Goal: Information Seeking & Learning: Learn about a topic

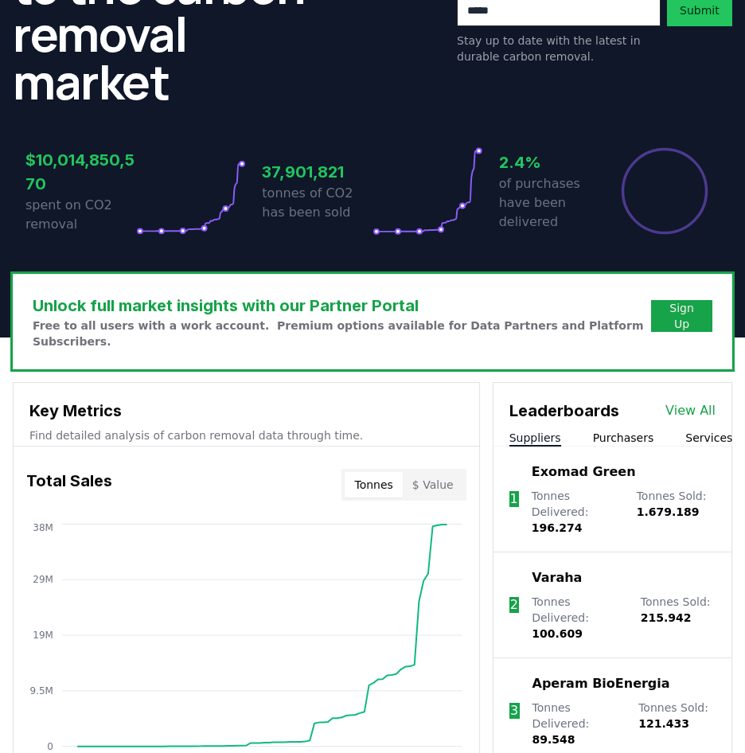
scroll to position [325, 0]
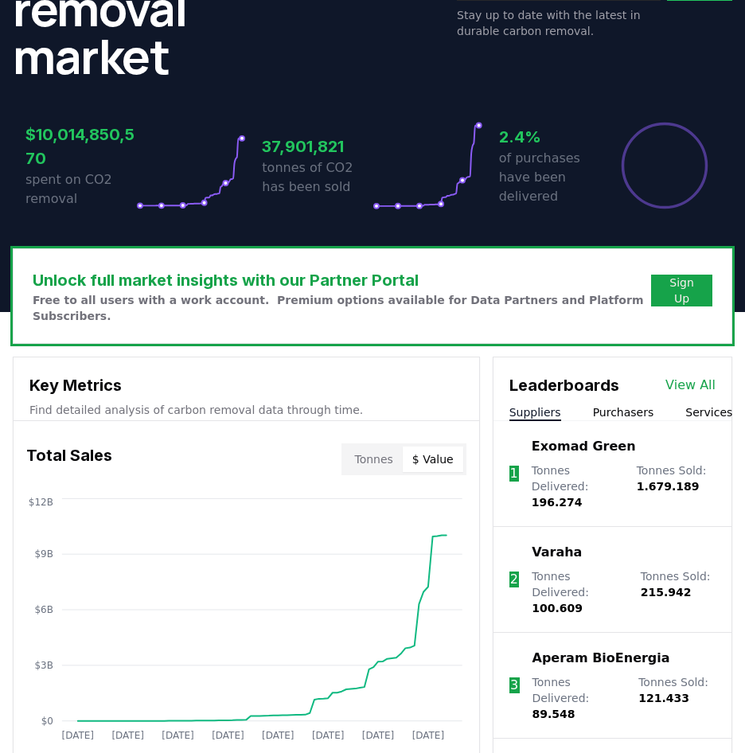
click at [430, 447] on button "$ Value" at bounding box center [433, 459] width 60 height 25
click at [695, 404] on button "Services" at bounding box center [708, 412] width 47 height 16
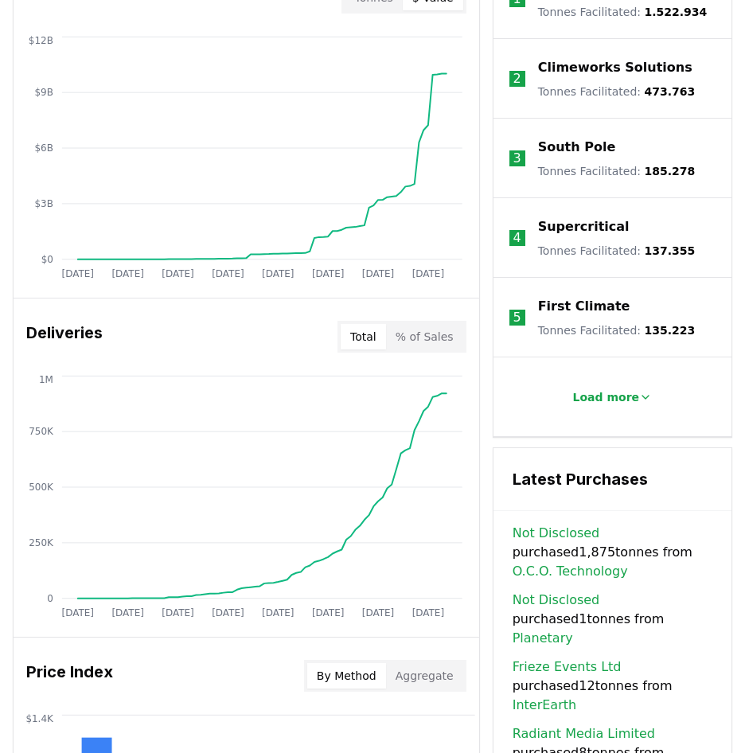
scroll to position [812, 0]
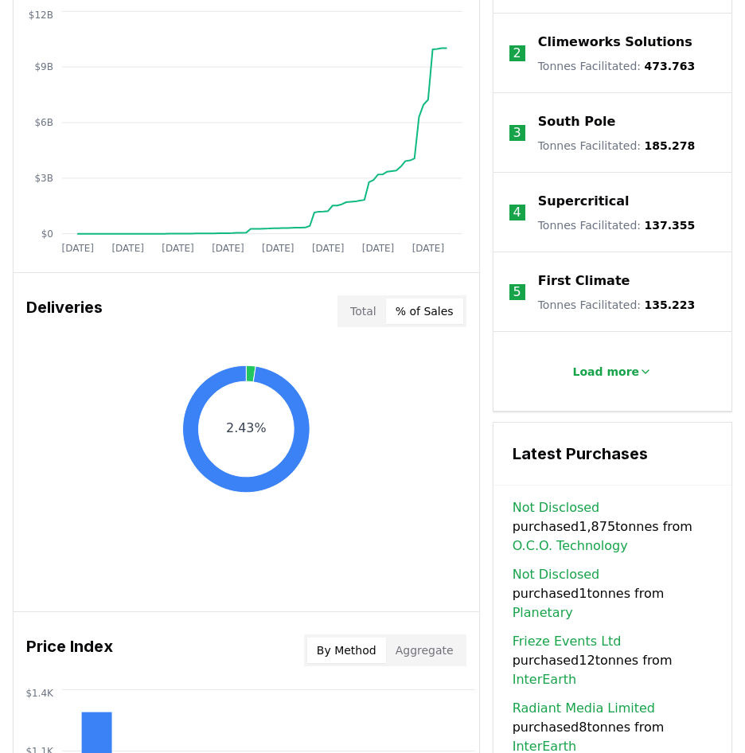
click at [420, 298] on button "% of Sales" at bounding box center [424, 310] width 77 height 25
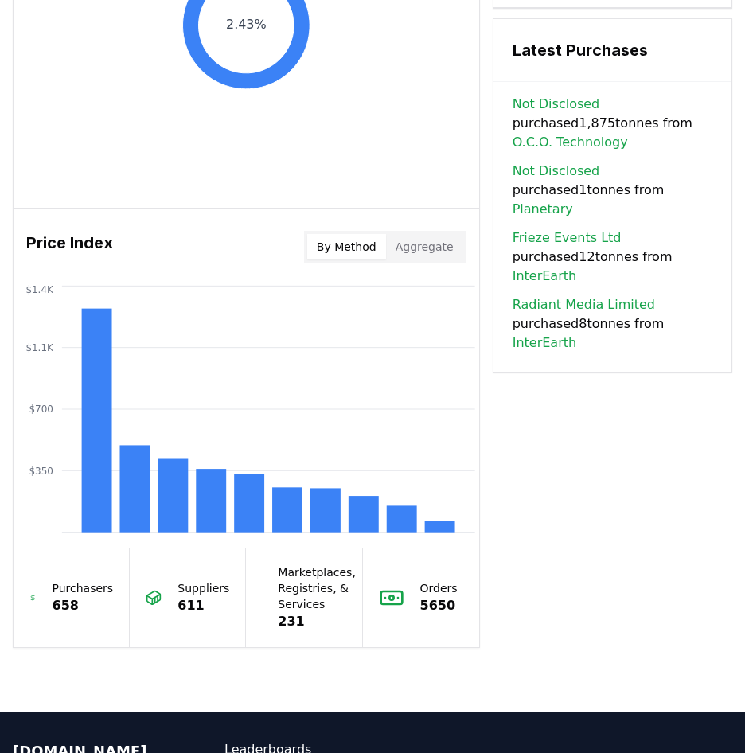
scroll to position [1218, 0]
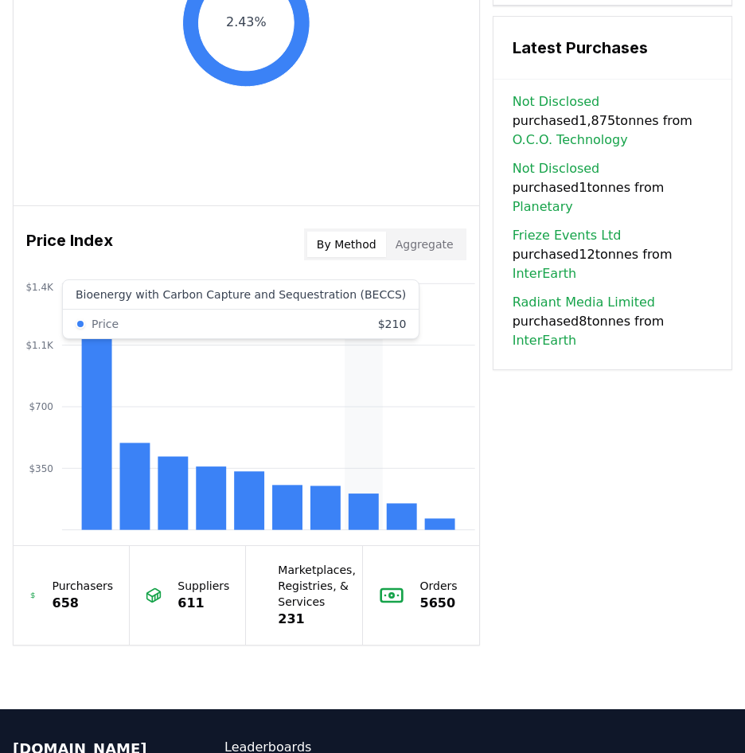
click at [371, 507] on rect at bounding box center [364, 511] width 30 height 37
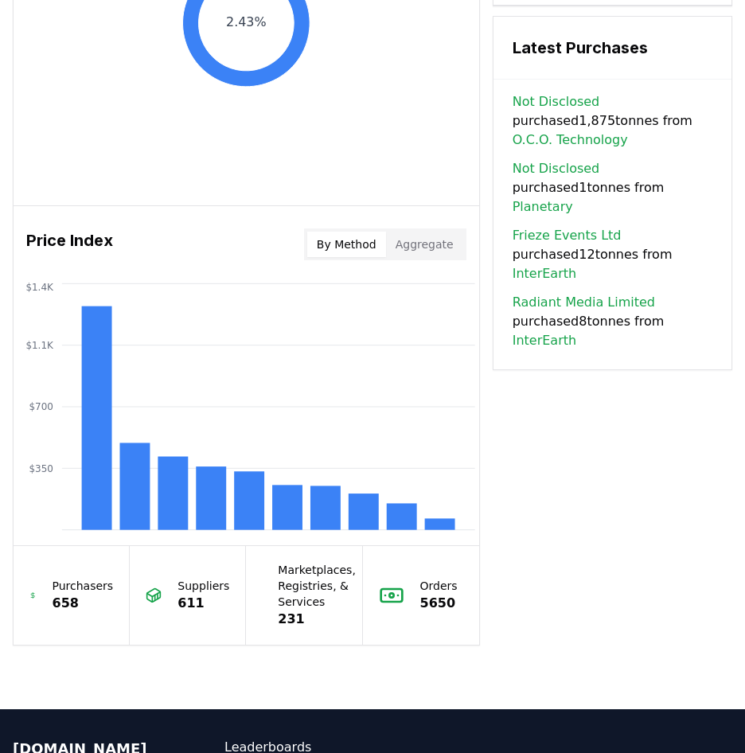
click at [415, 232] on button "Aggregate" at bounding box center [424, 244] width 77 height 25
click at [352, 232] on button "By Method" at bounding box center [346, 244] width 79 height 25
click at [136, 474] on rect at bounding box center [134, 486] width 30 height 87
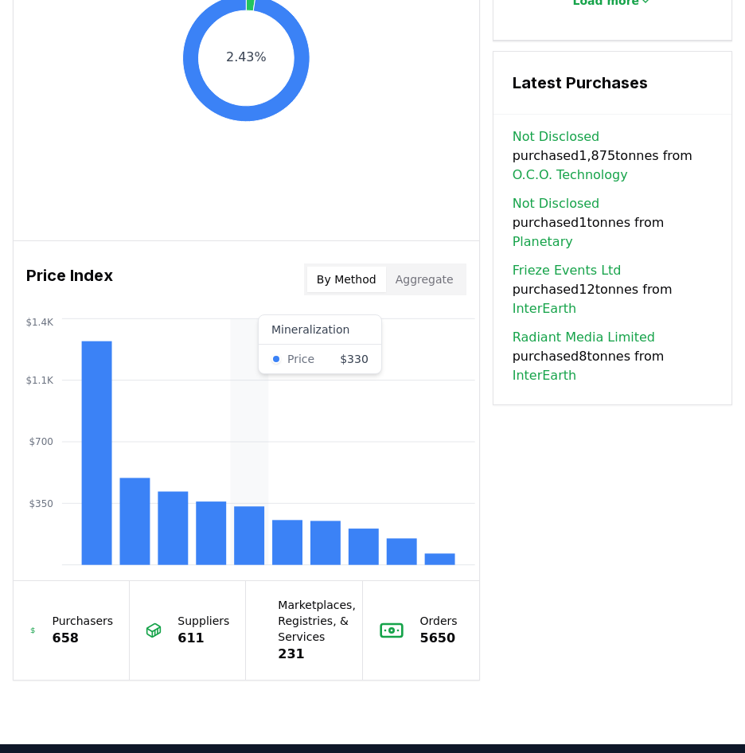
scroll to position [1169, 0]
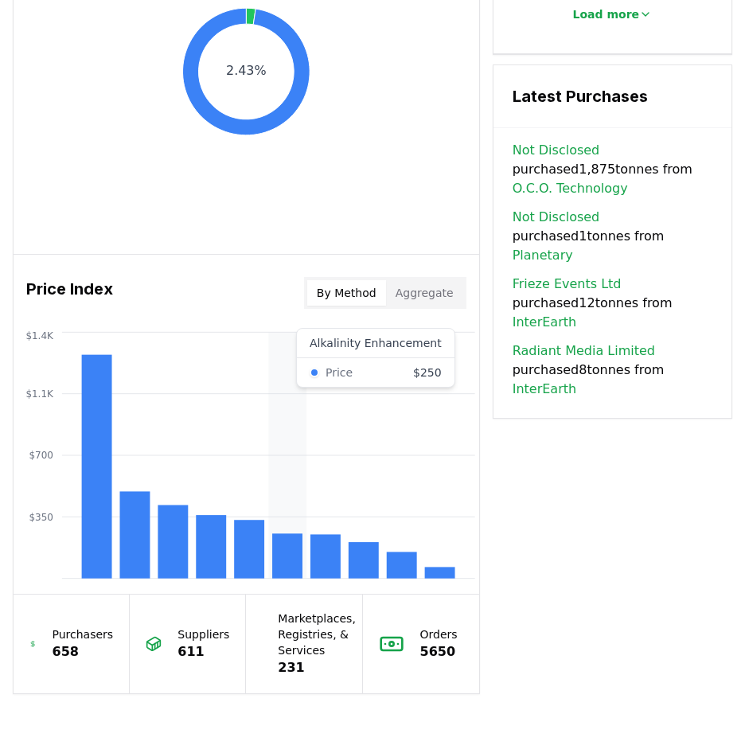
click at [297, 533] on rect at bounding box center [287, 555] width 30 height 45
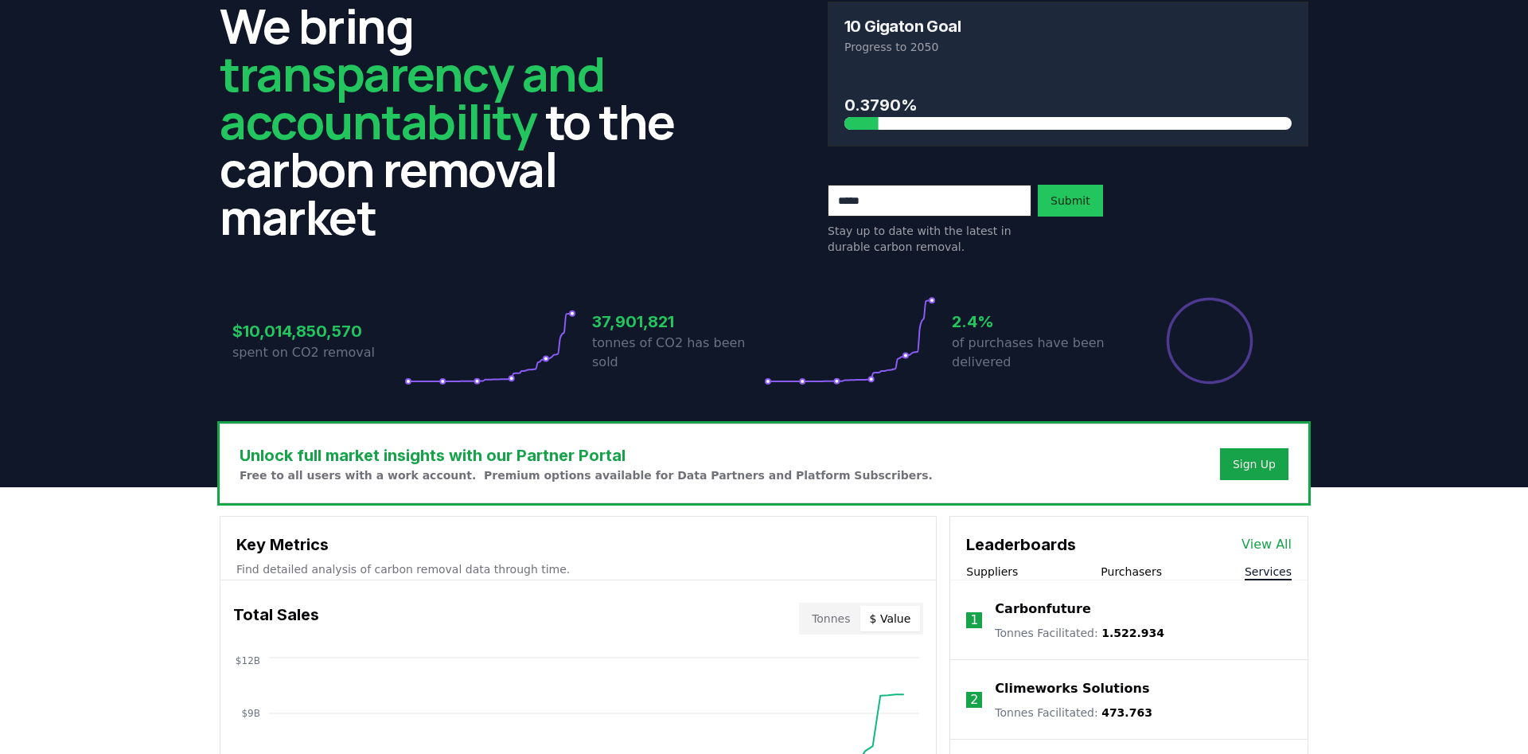
scroll to position [162, 0]
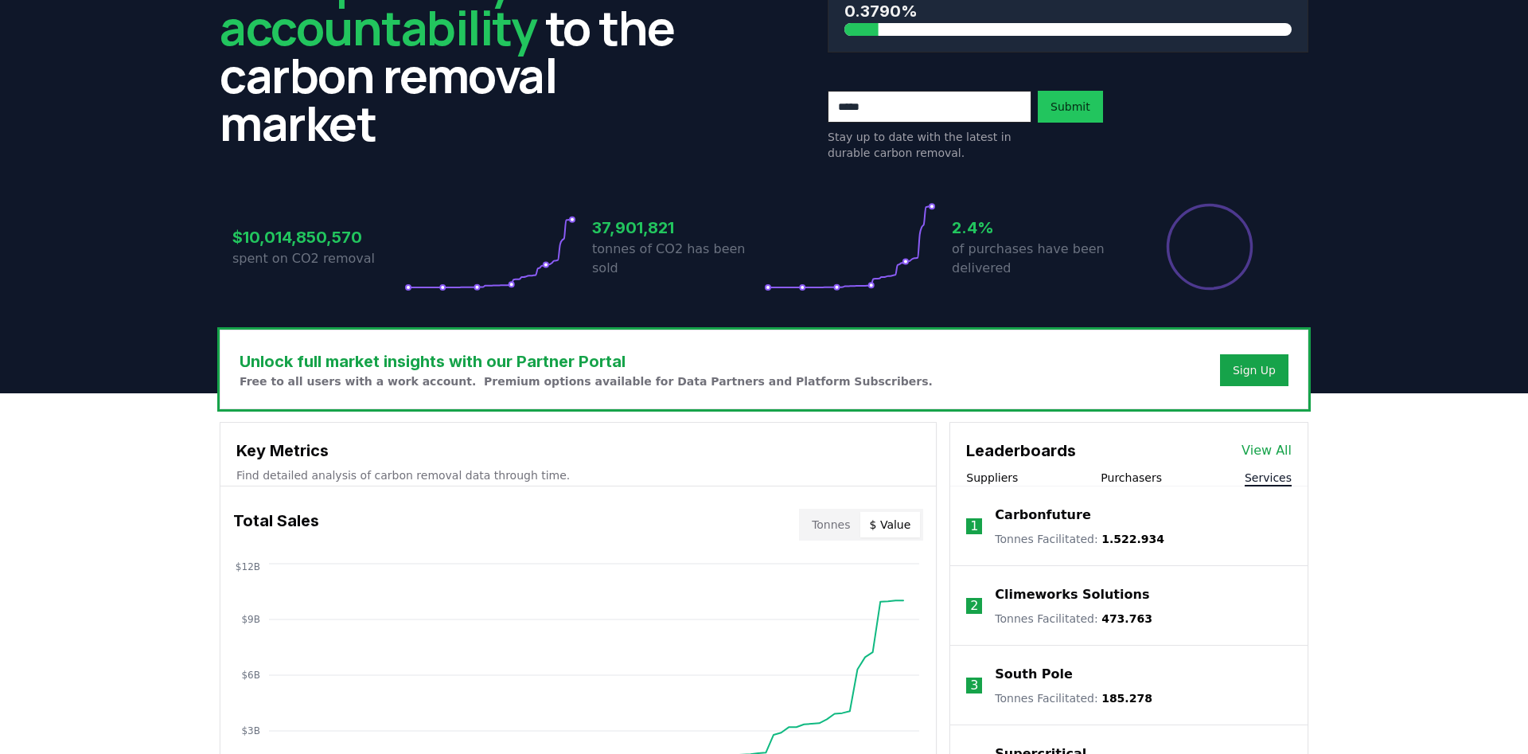
click at [744, 527] on button "Tonnes" at bounding box center [830, 524] width 57 height 25
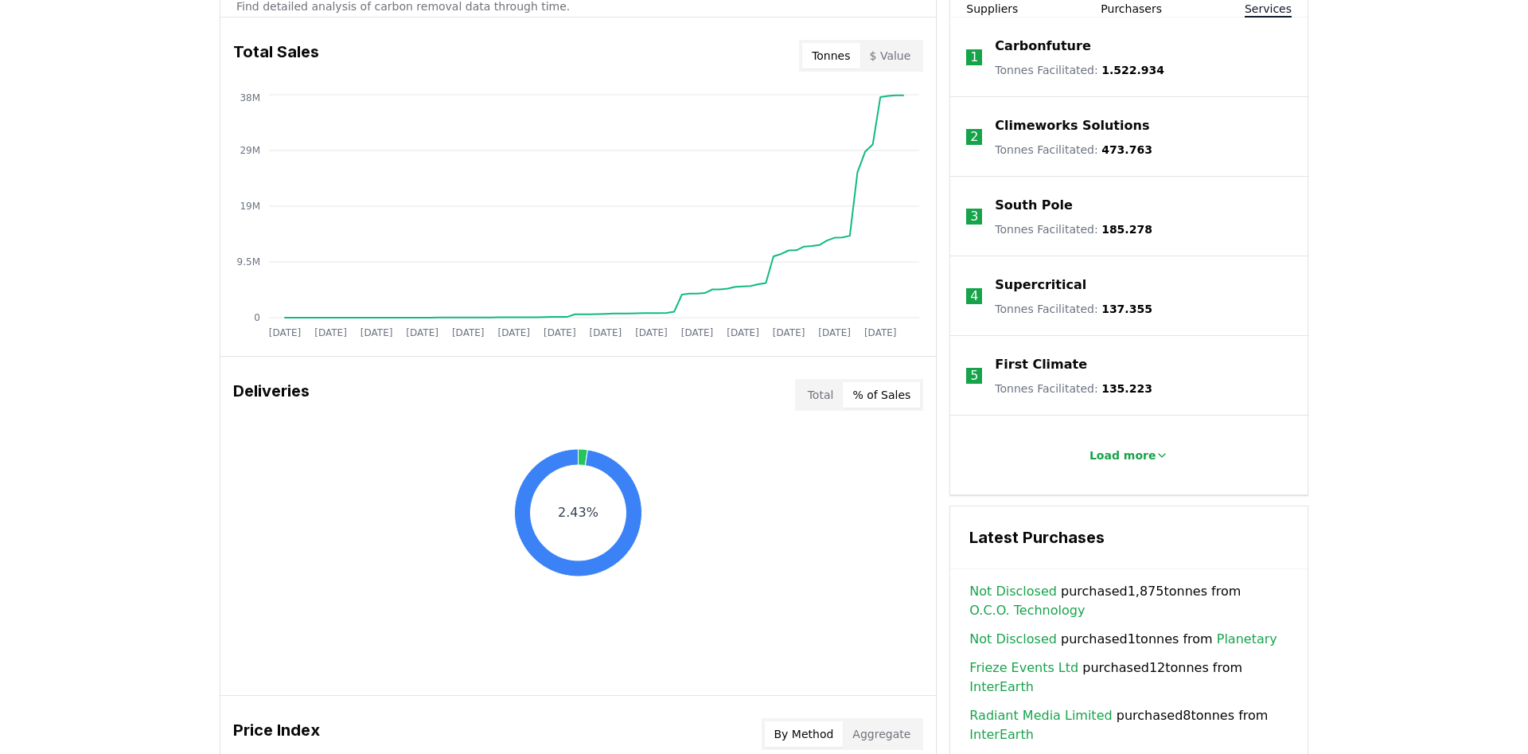
scroll to position [731, 0]
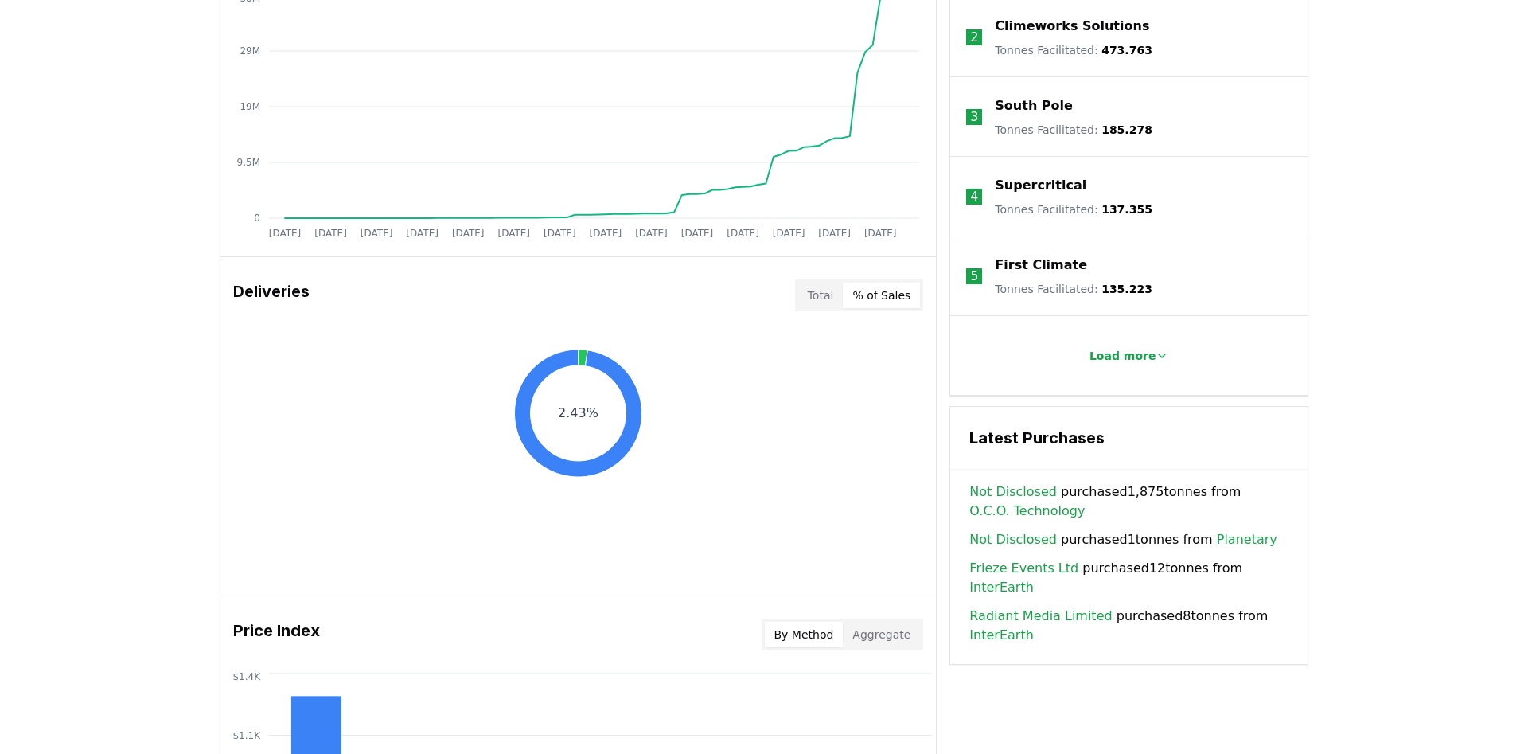
click at [744, 302] on button "Total" at bounding box center [820, 295] width 45 height 25
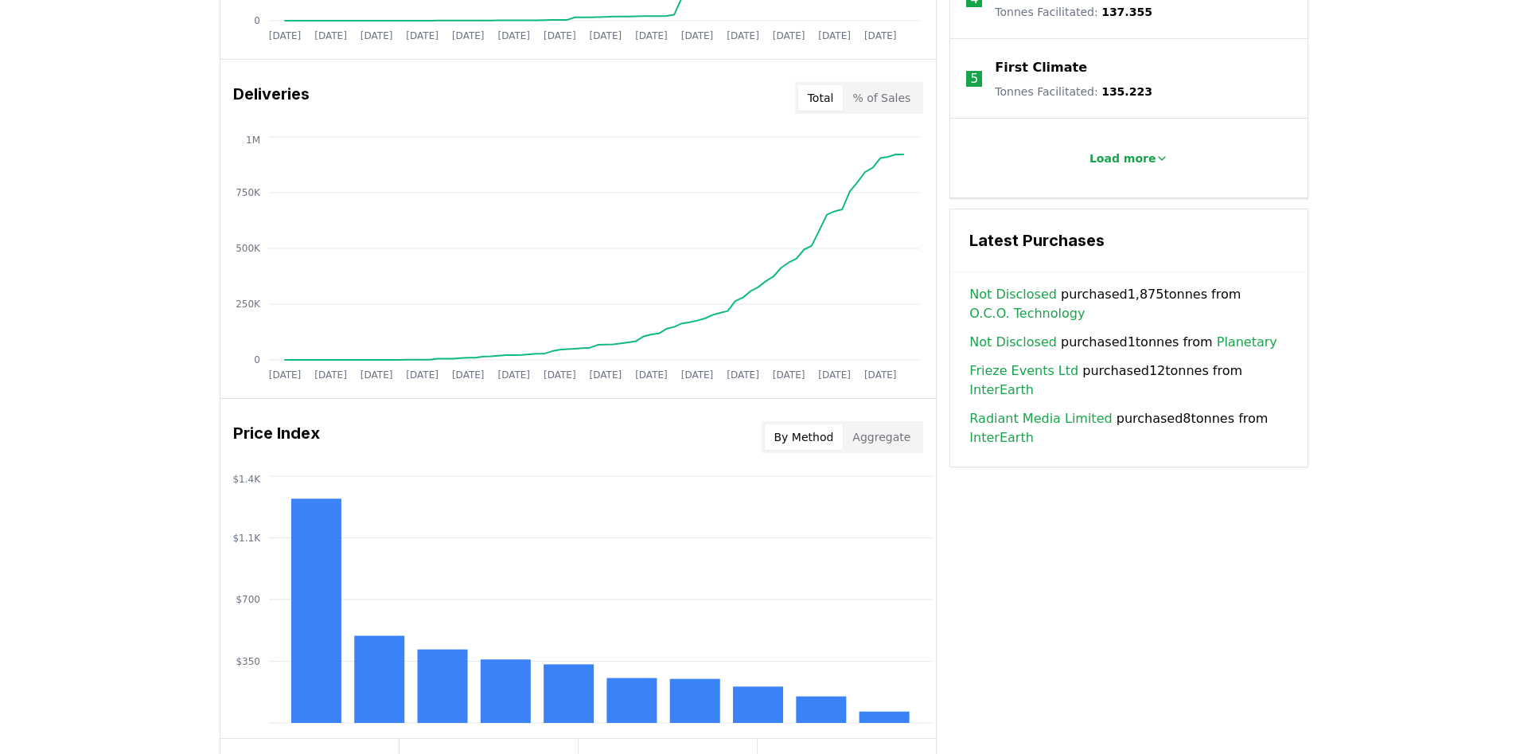
scroll to position [974, 0]
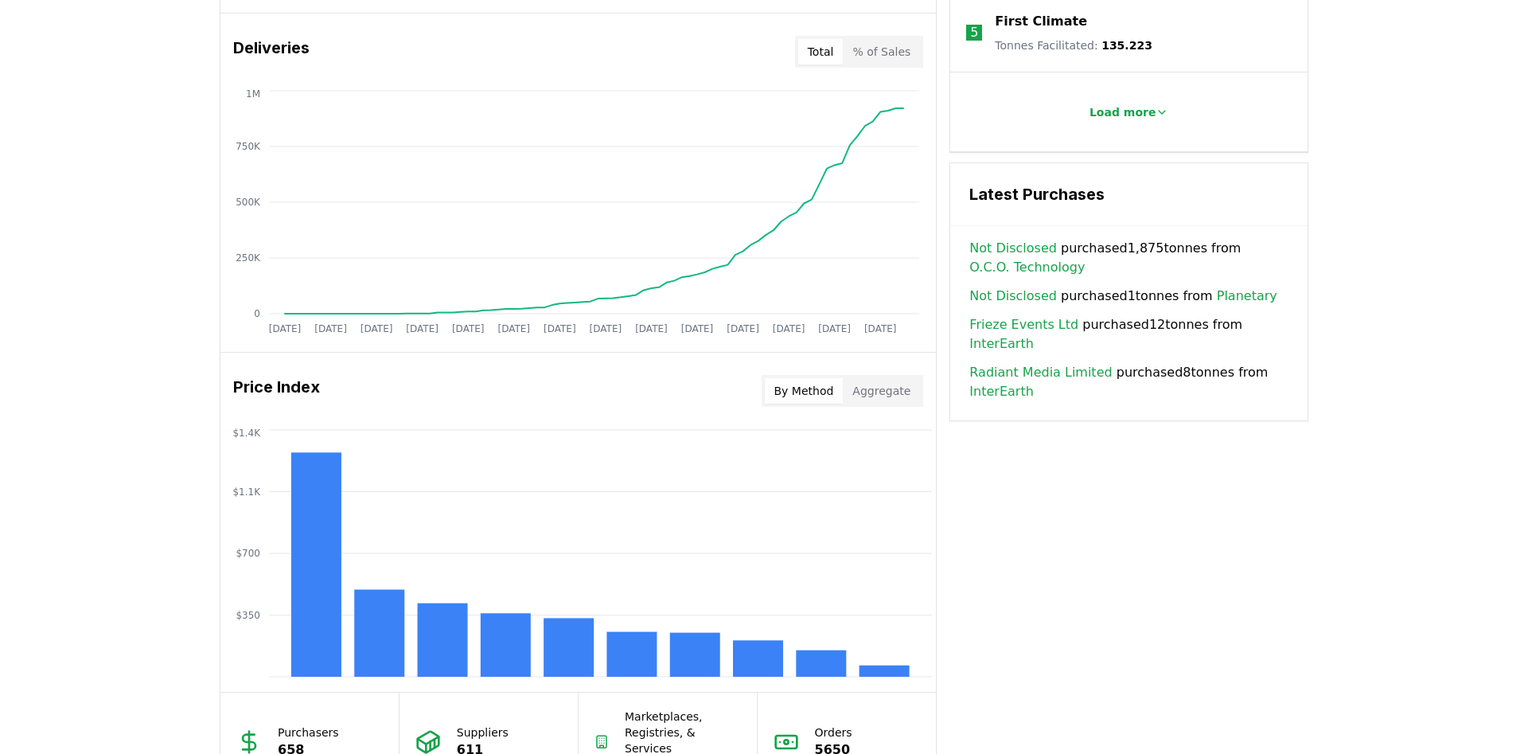
click at [744, 392] on button "Aggregate" at bounding box center [881, 390] width 77 height 25
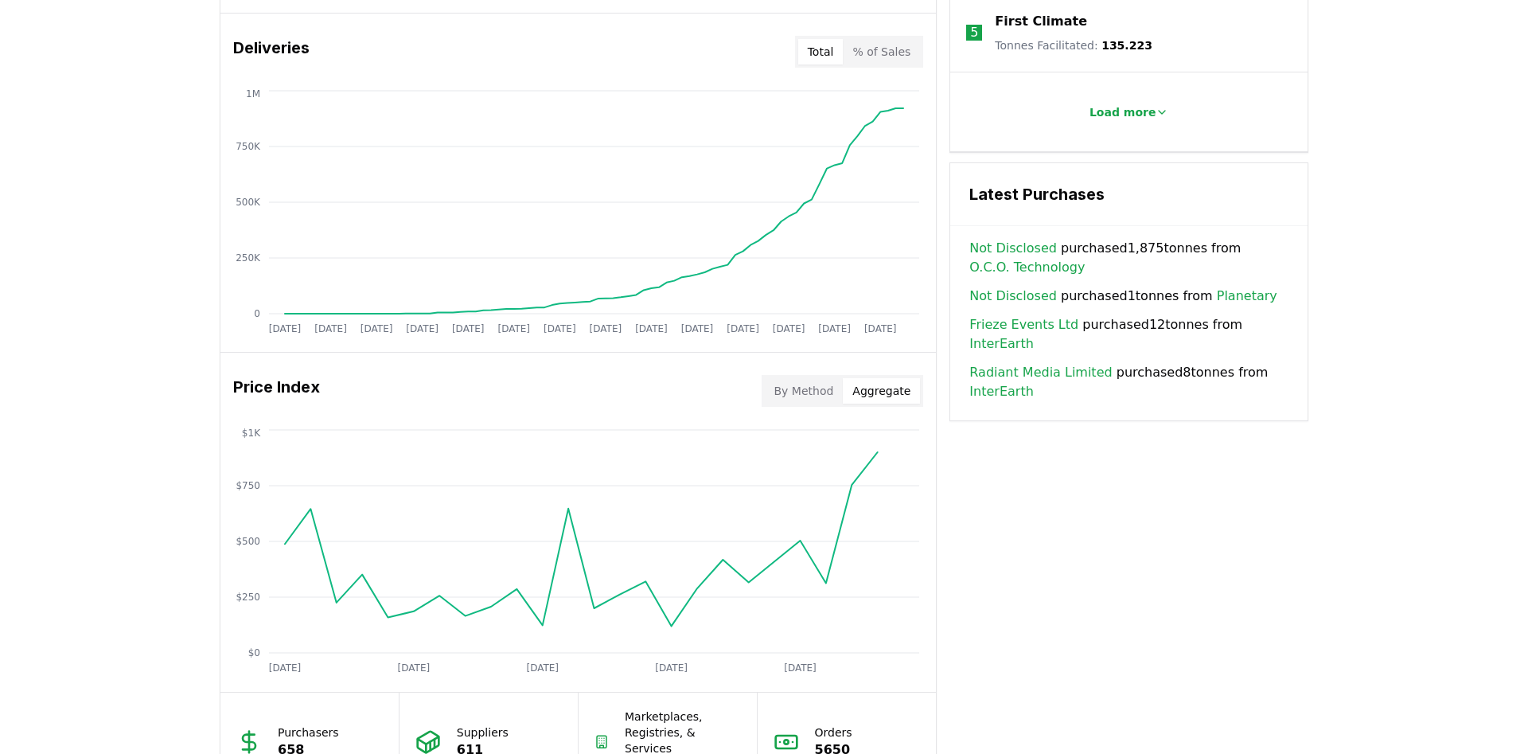
click at [744, 389] on button "By Method" at bounding box center [804, 390] width 79 height 25
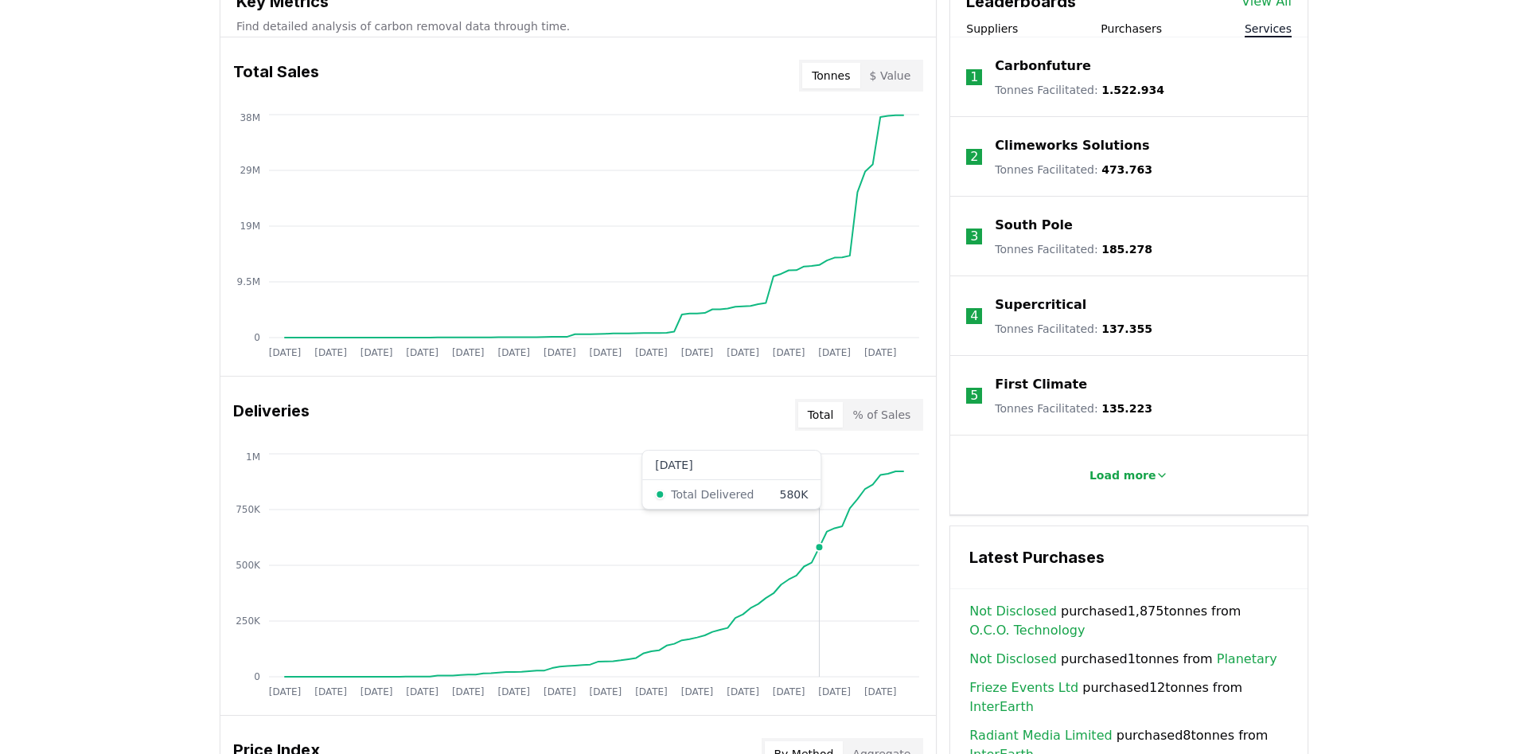
scroll to position [422, 0]
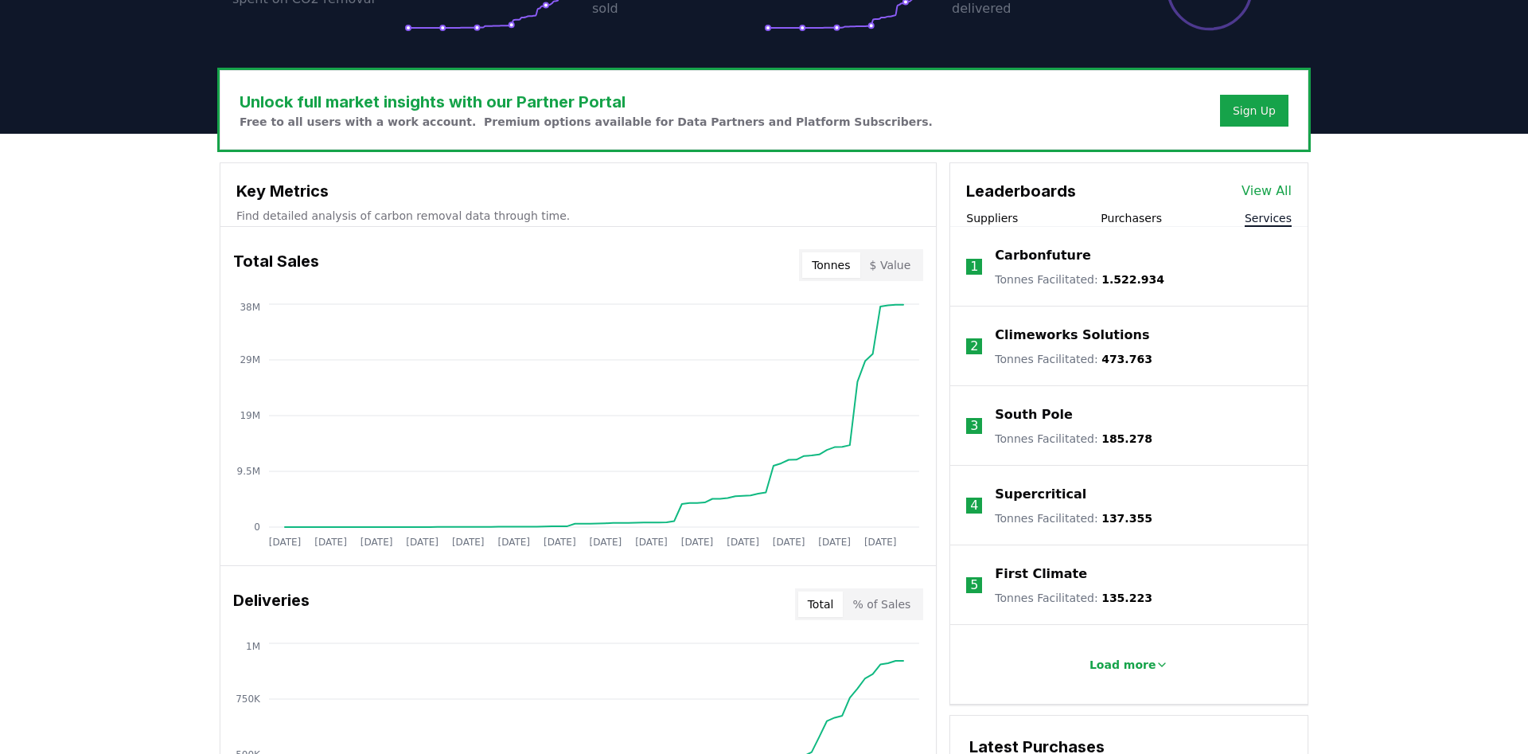
click at [744, 187] on link "View All" at bounding box center [1267, 190] width 50 height 19
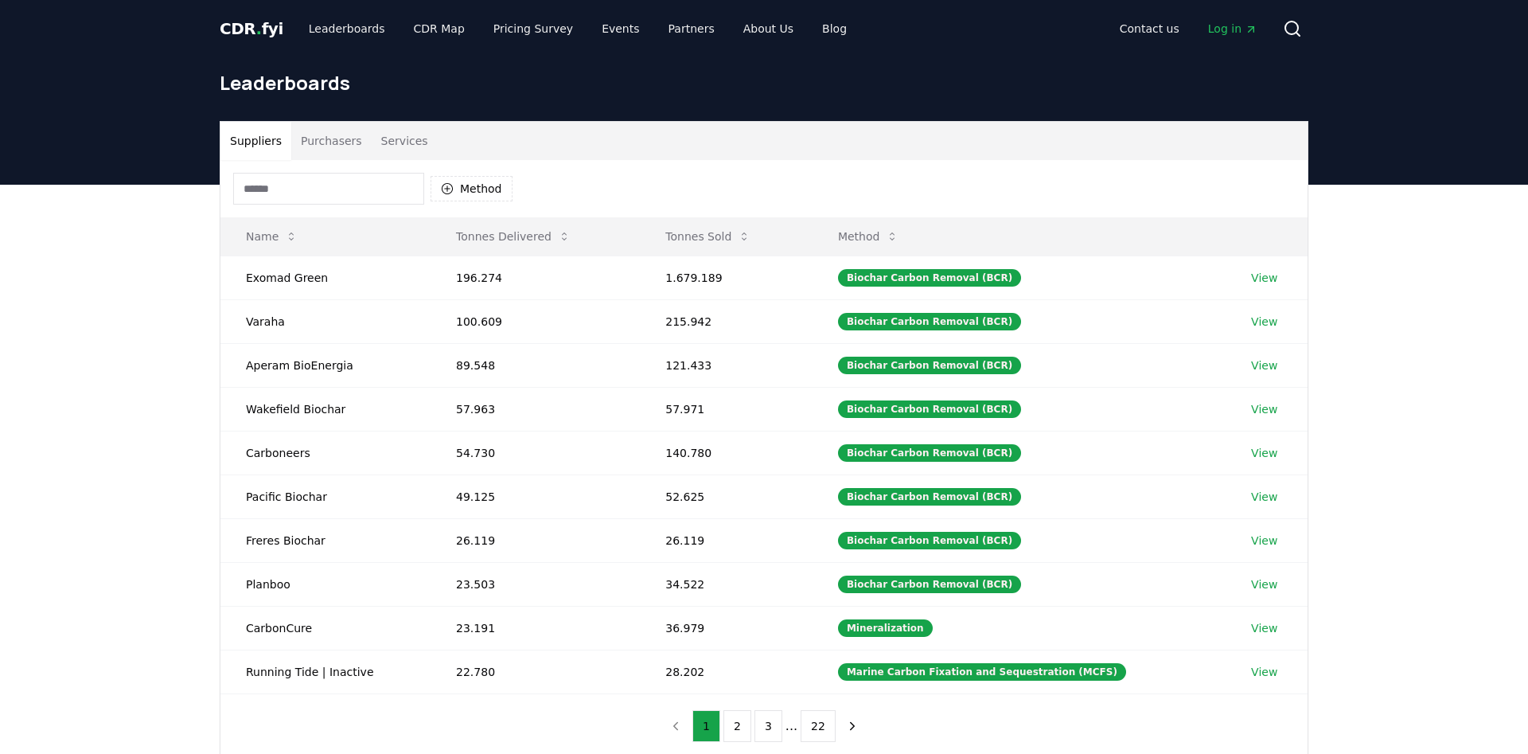
click at [880, 239] on body "CDR . fyi Leaderboards CDR Map Pricing Survey Events Partners About Us Blog Con…" at bounding box center [764, 596] width 1528 height 1193
click at [883, 234] on button "Method" at bounding box center [868, 236] width 87 height 32
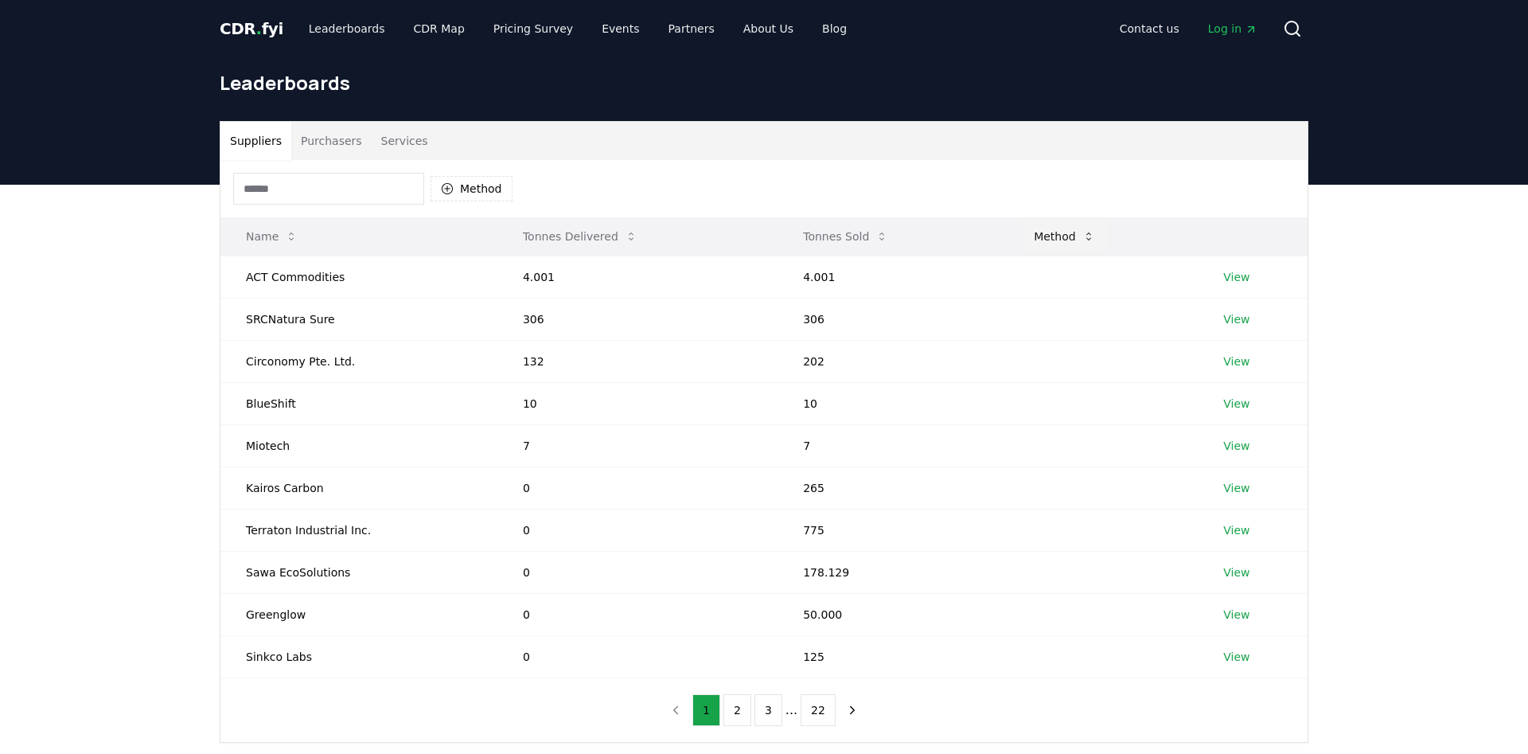
click at [1060, 238] on button "Method" at bounding box center [1064, 236] width 87 height 32
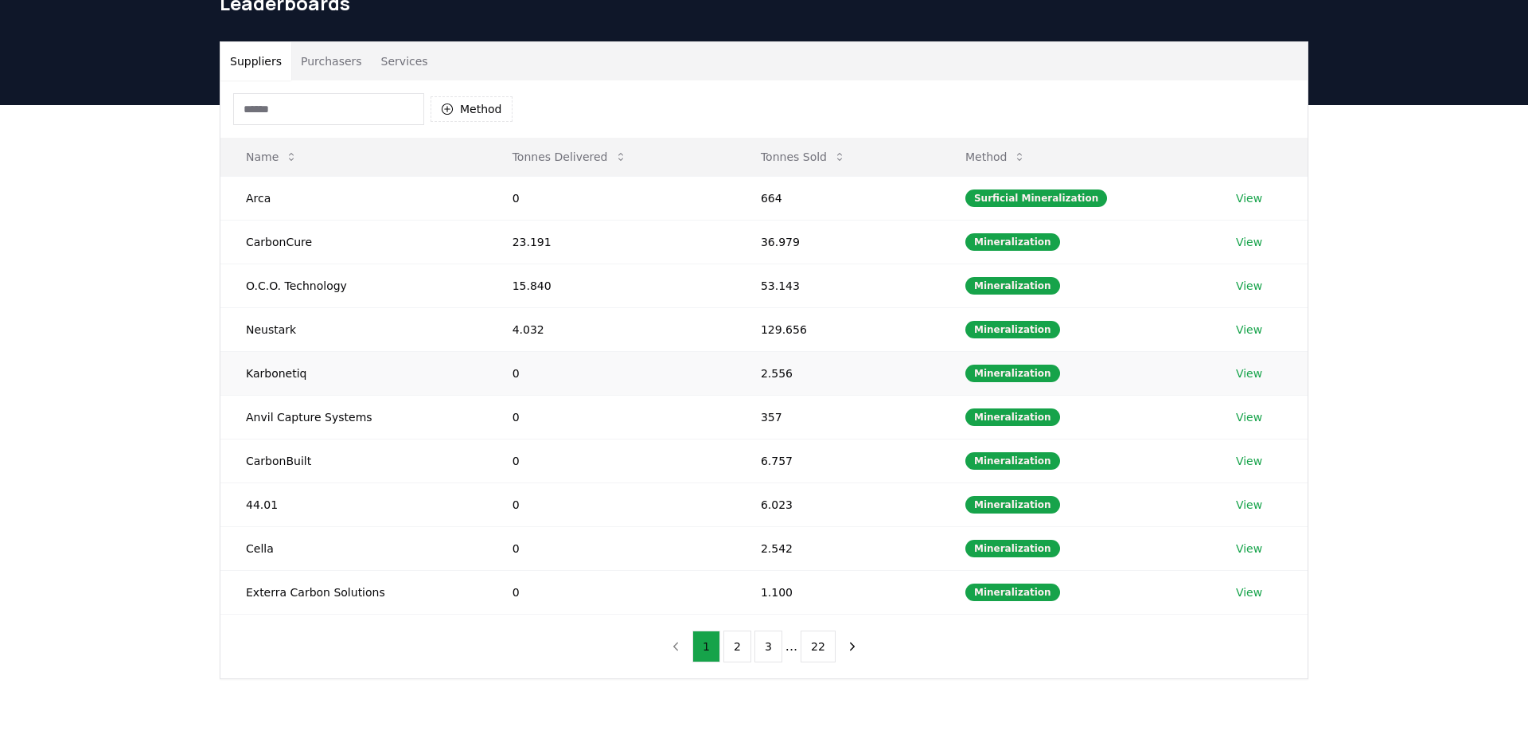
scroll to position [162, 0]
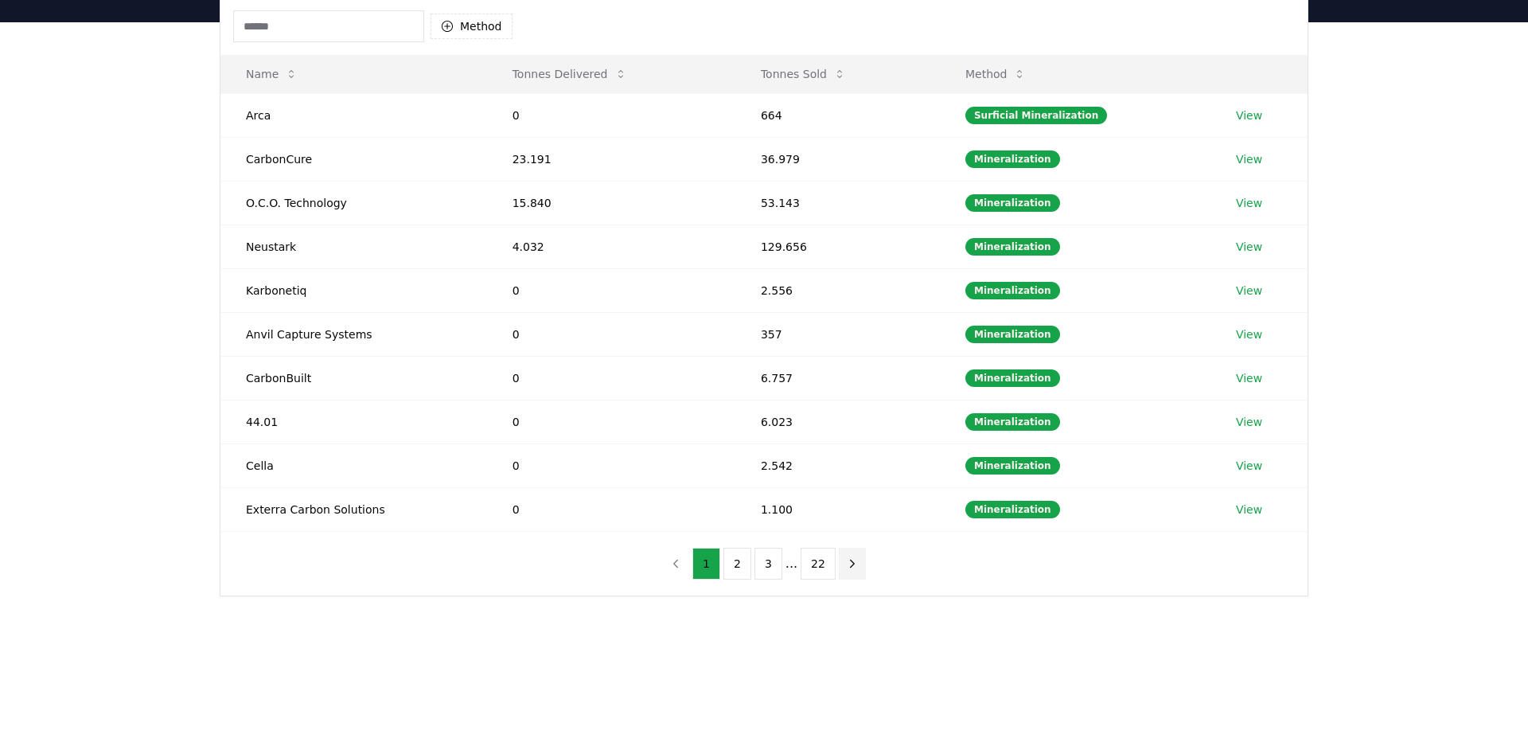
click at [845, 569] on icon "next page" at bounding box center [852, 563] width 14 height 14
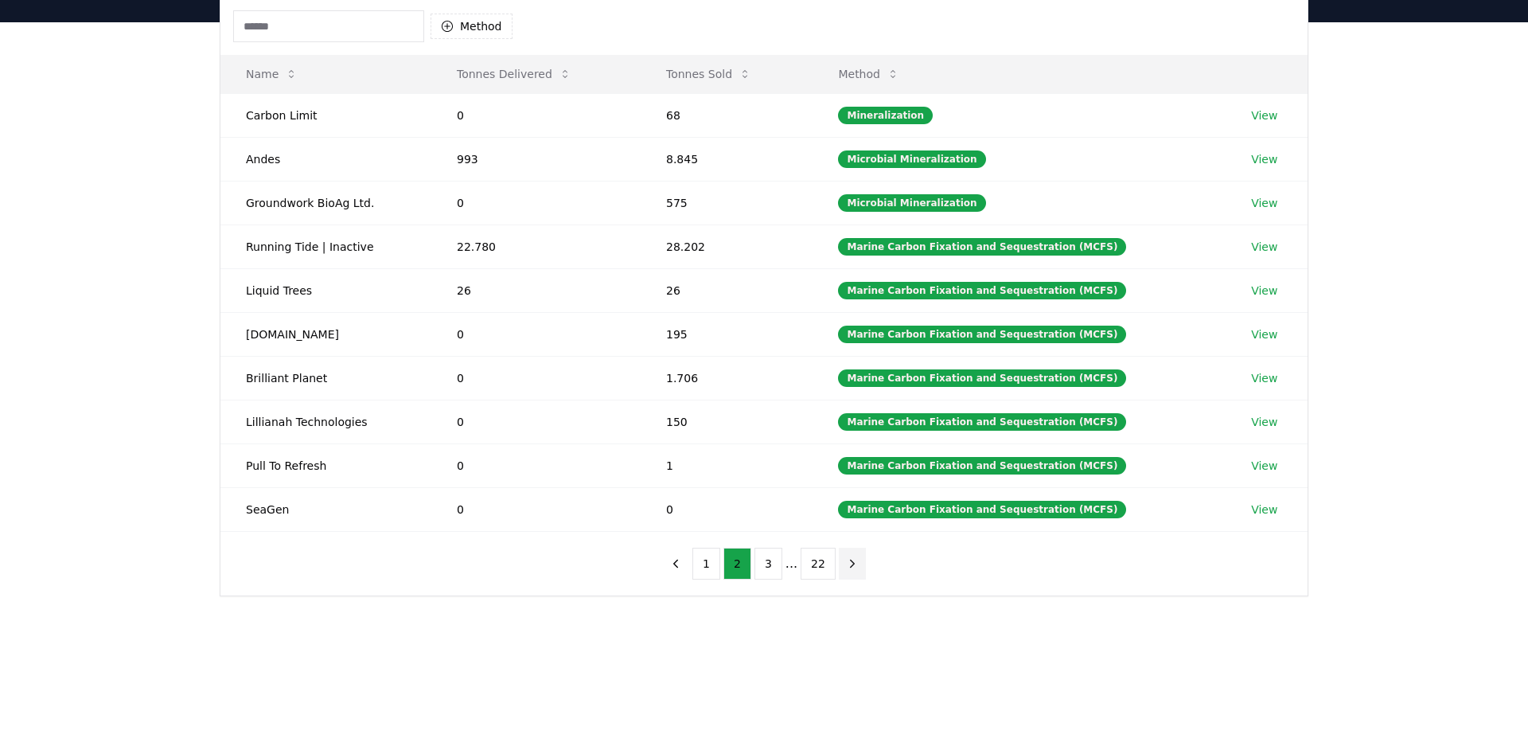
click at [845, 569] on icon "next page" at bounding box center [852, 563] width 14 height 14
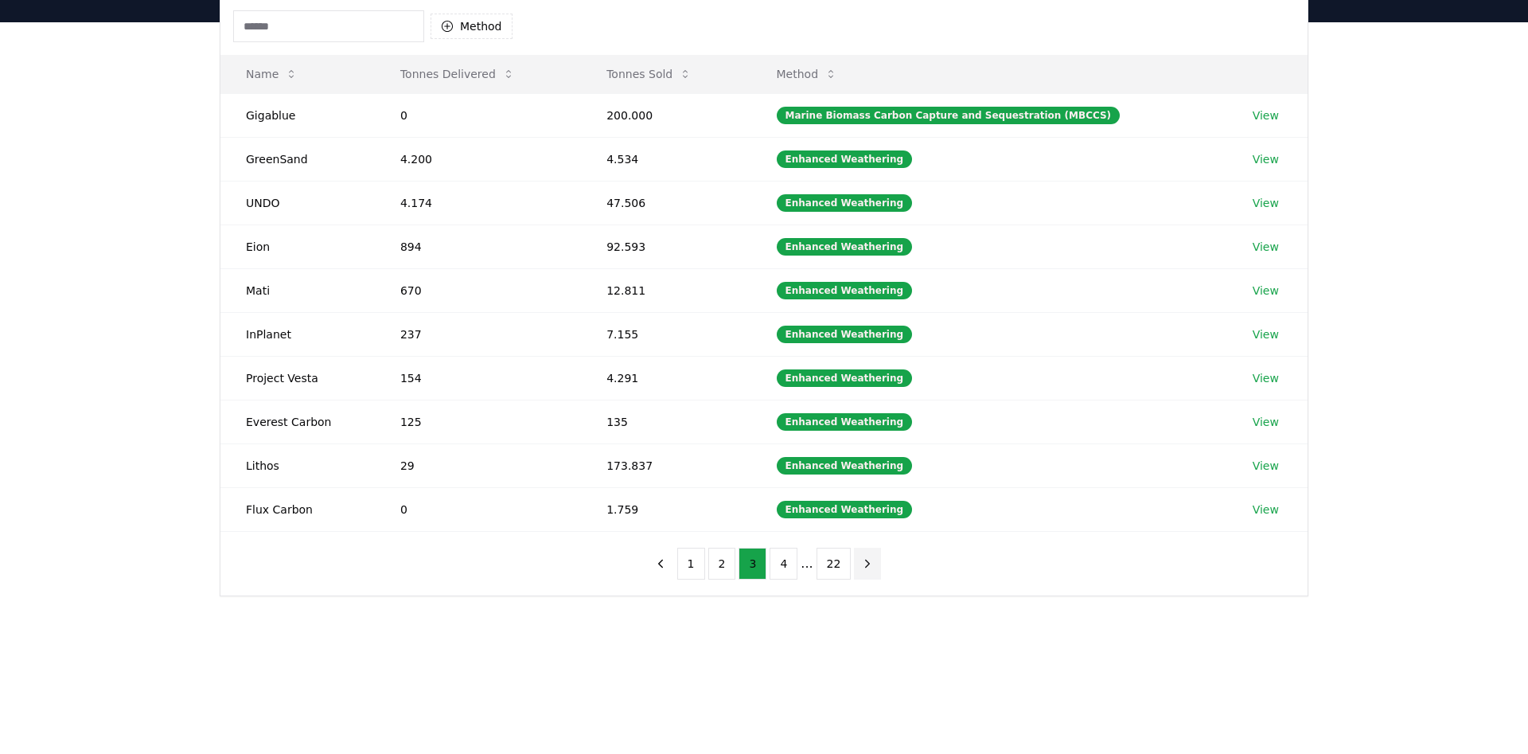
click at [845, 569] on button "22" at bounding box center [834, 564] width 35 height 32
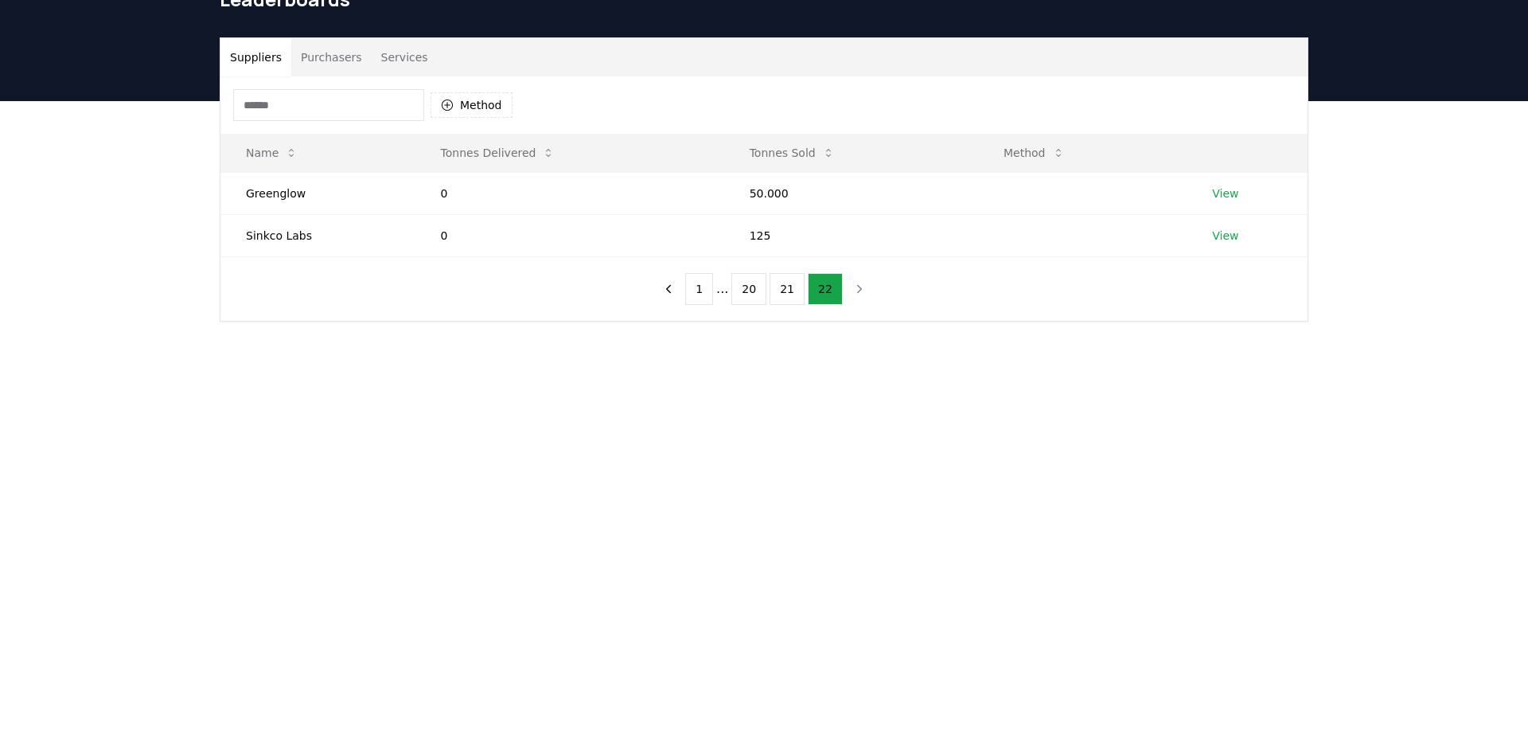
scroll to position [0, 0]
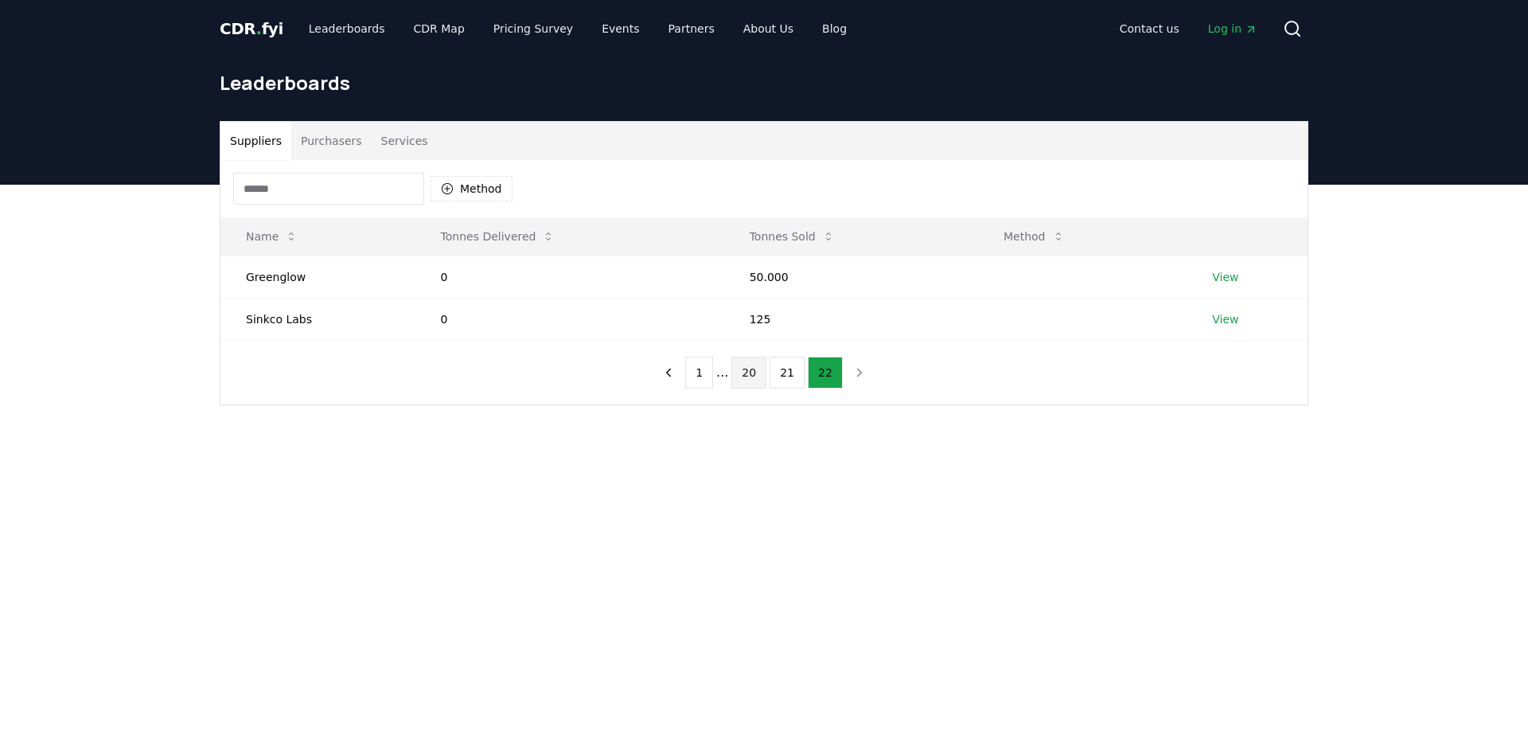
click at [757, 376] on button "20" at bounding box center [748, 373] width 35 height 32
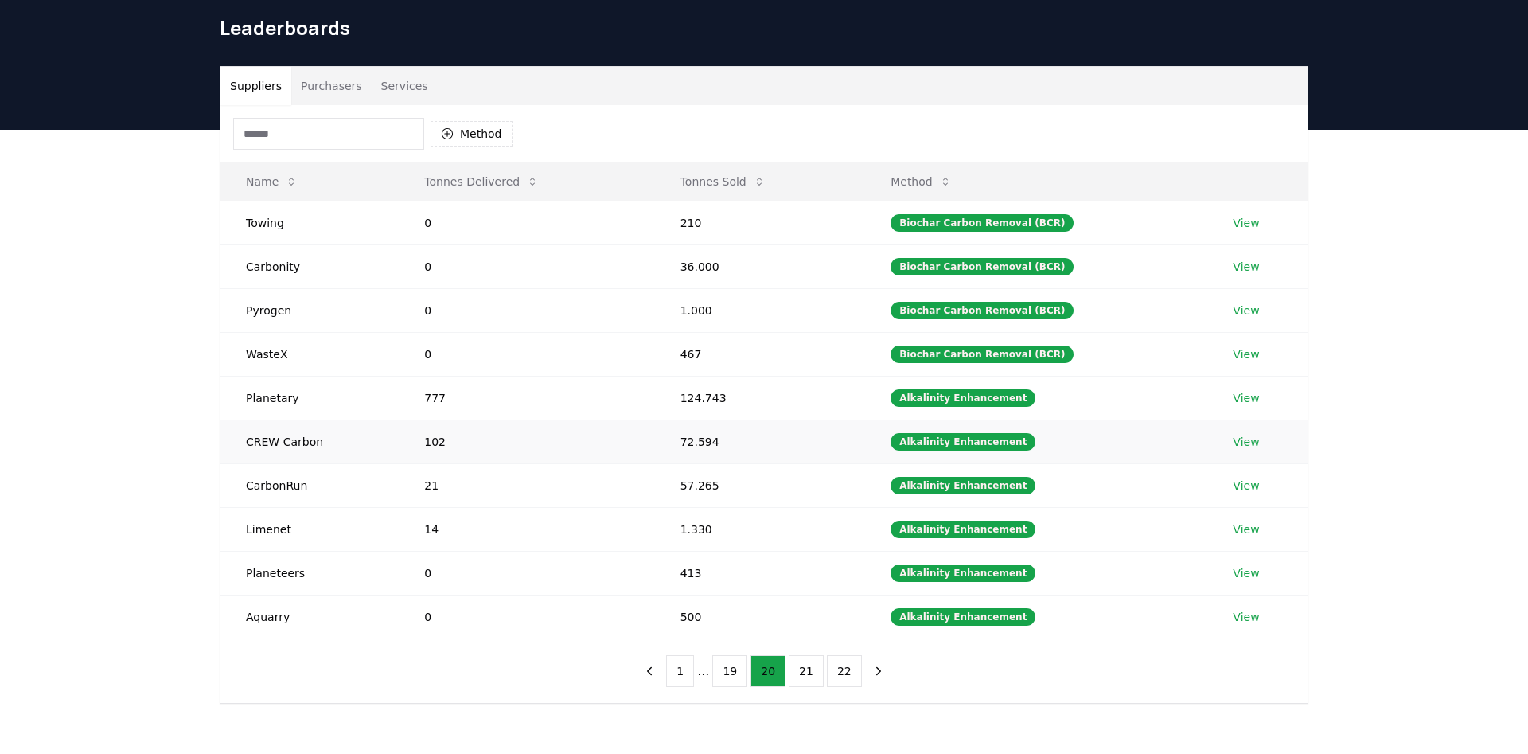
scroll to position [81, 0]
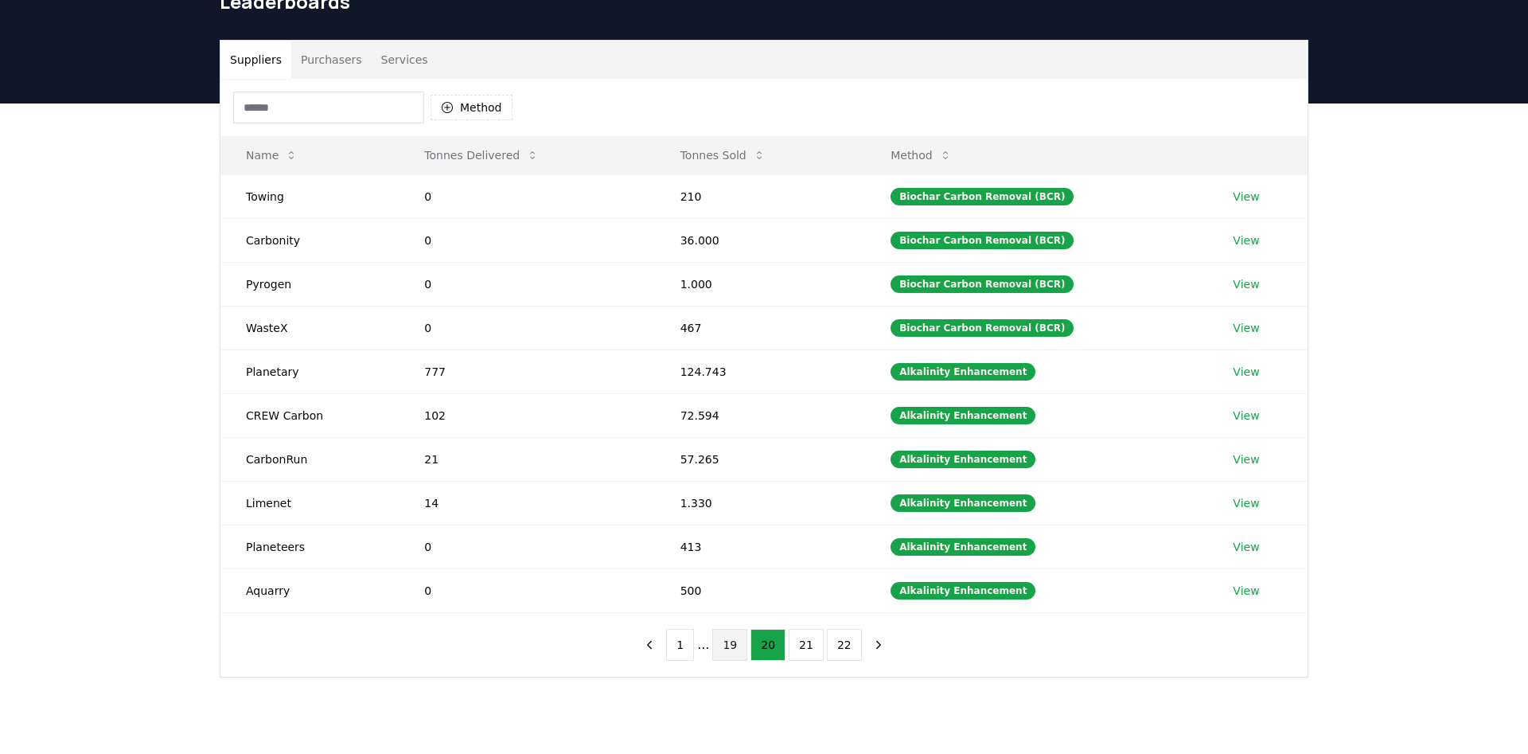
click at [735, 642] on button "19" at bounding box center [729, 645] width 35 height 32
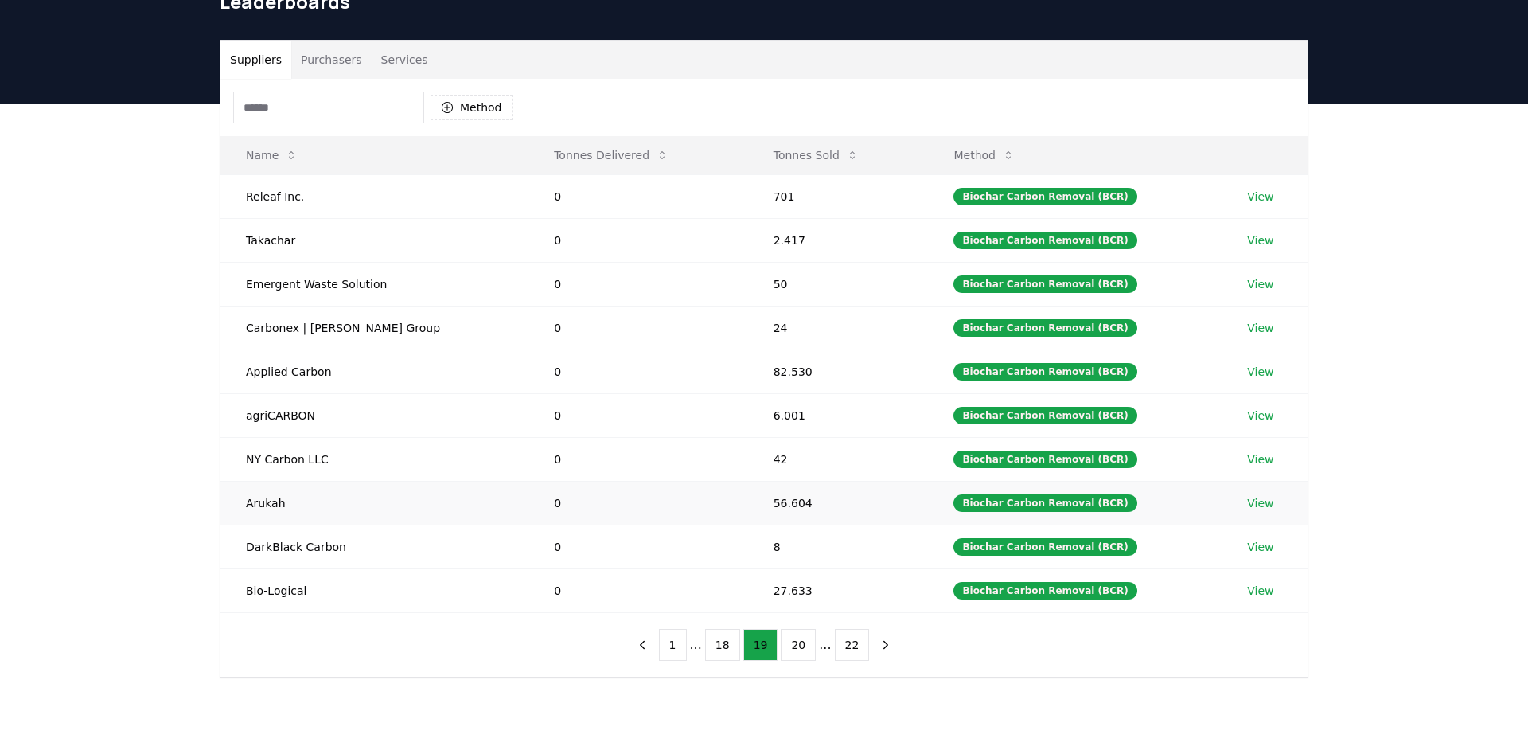
scroll to position [244, 0]
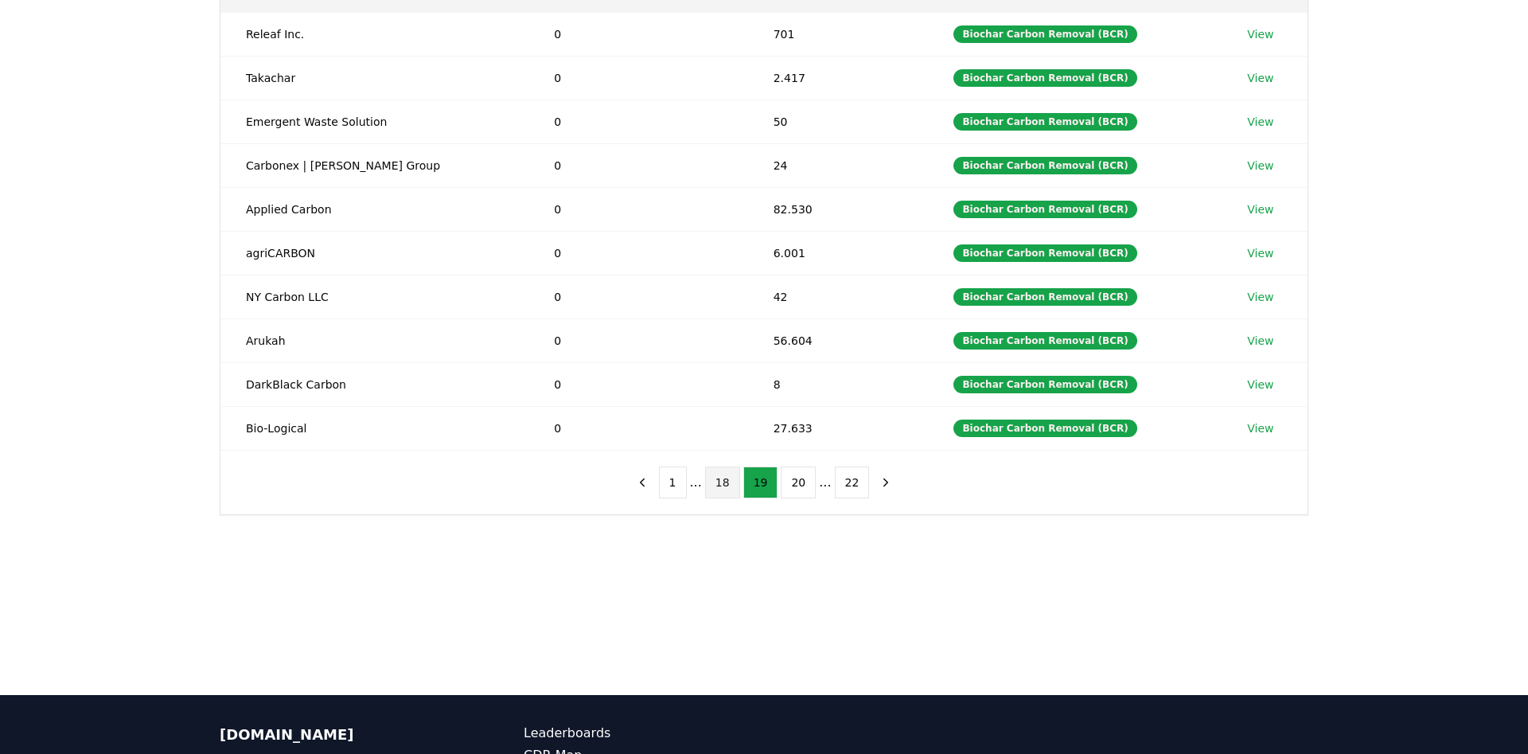
click at [729, 482] on button "18" at bounding box center [722, 482] width 35 height 32
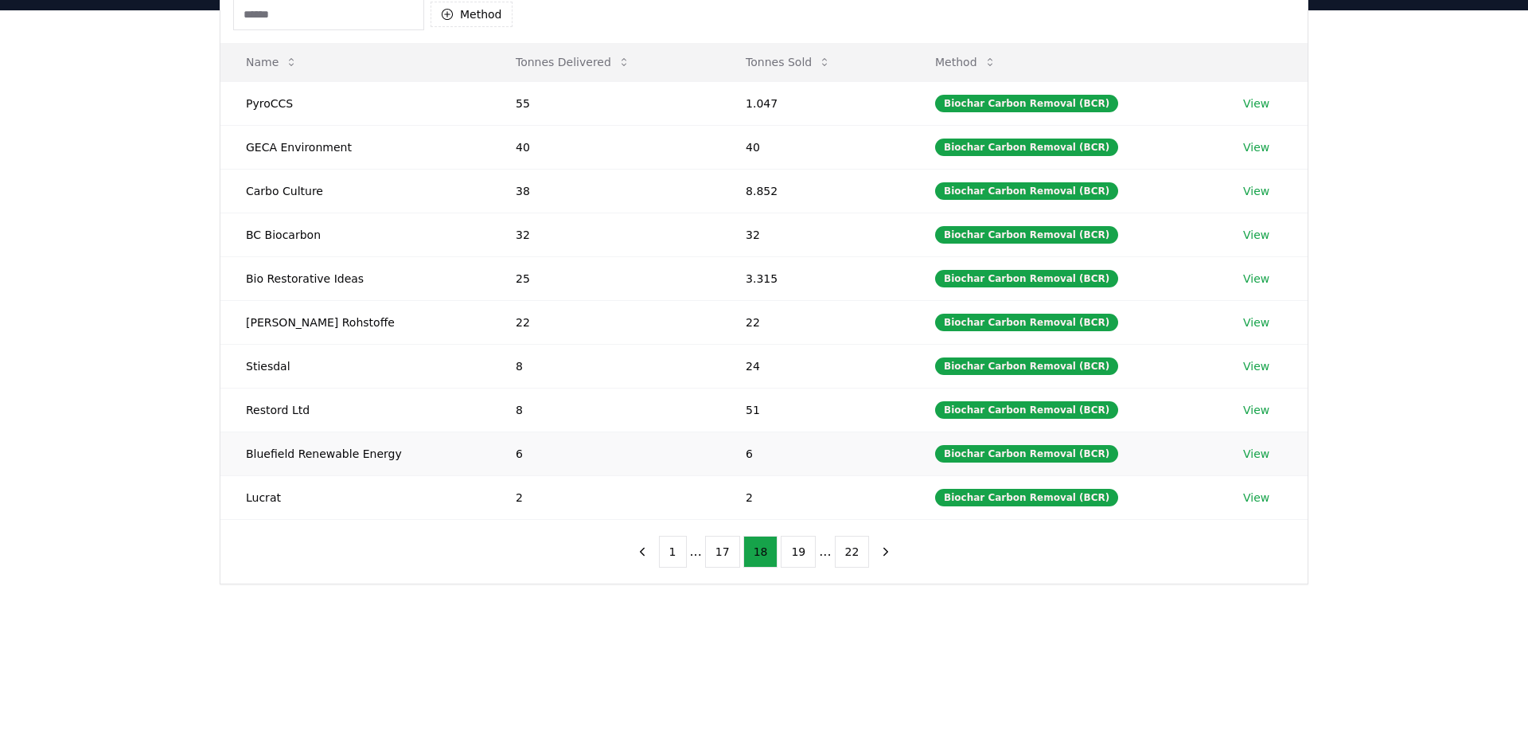
scroll to position [162, 0]
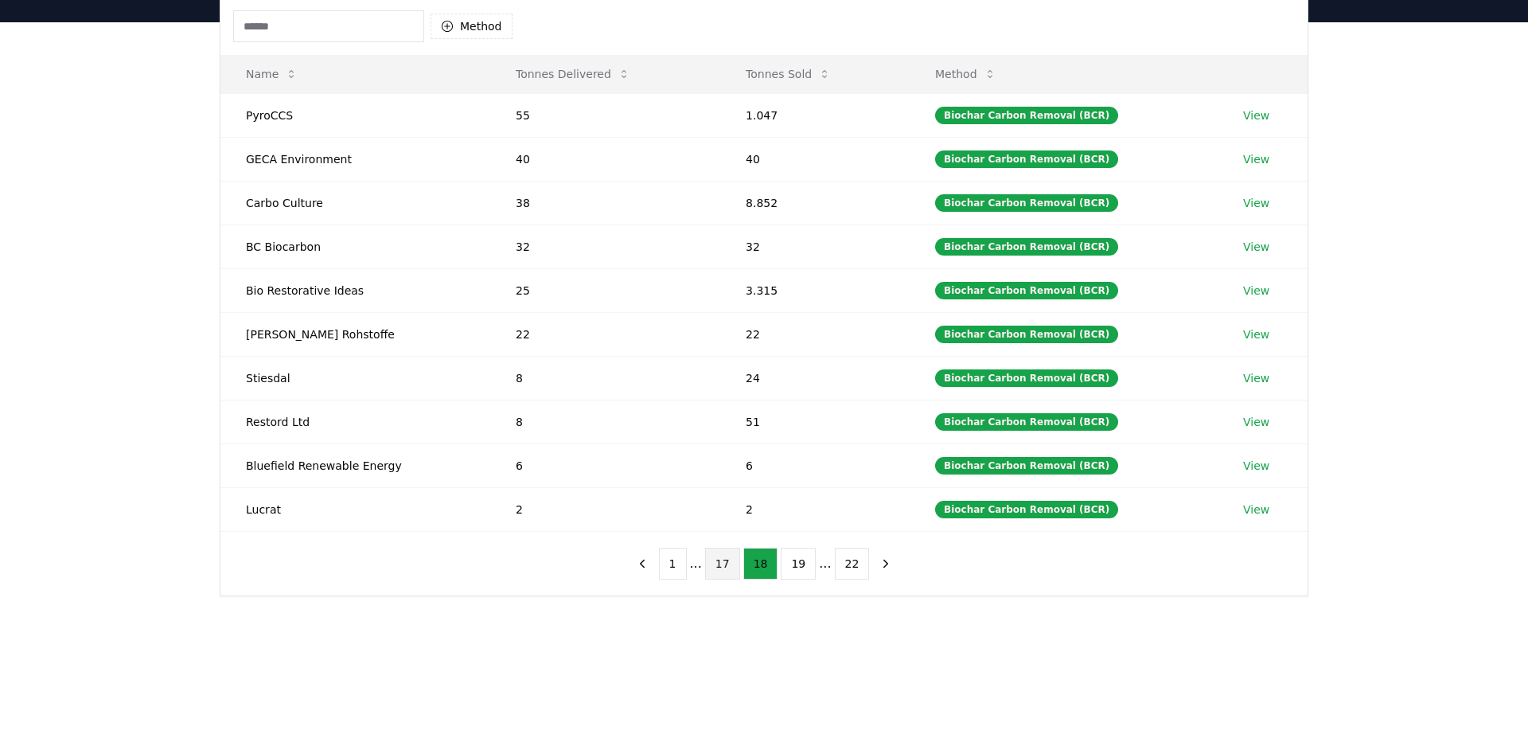
click at [723, 567] on button "17" at bounding box center [722, 564] width 35 height 32
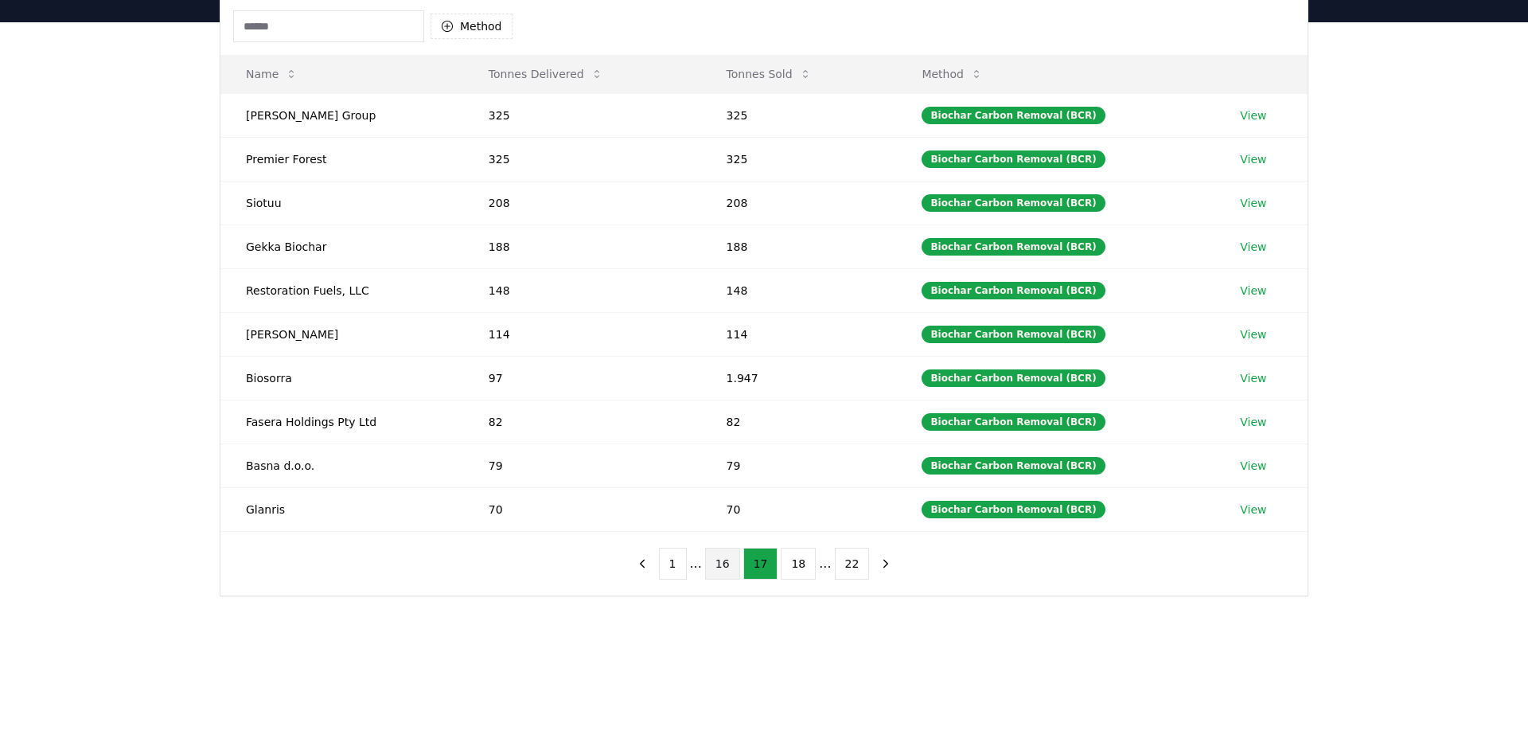
click at [723, 574] on button "16" at bounding box center [722, 564] width 35 height 32
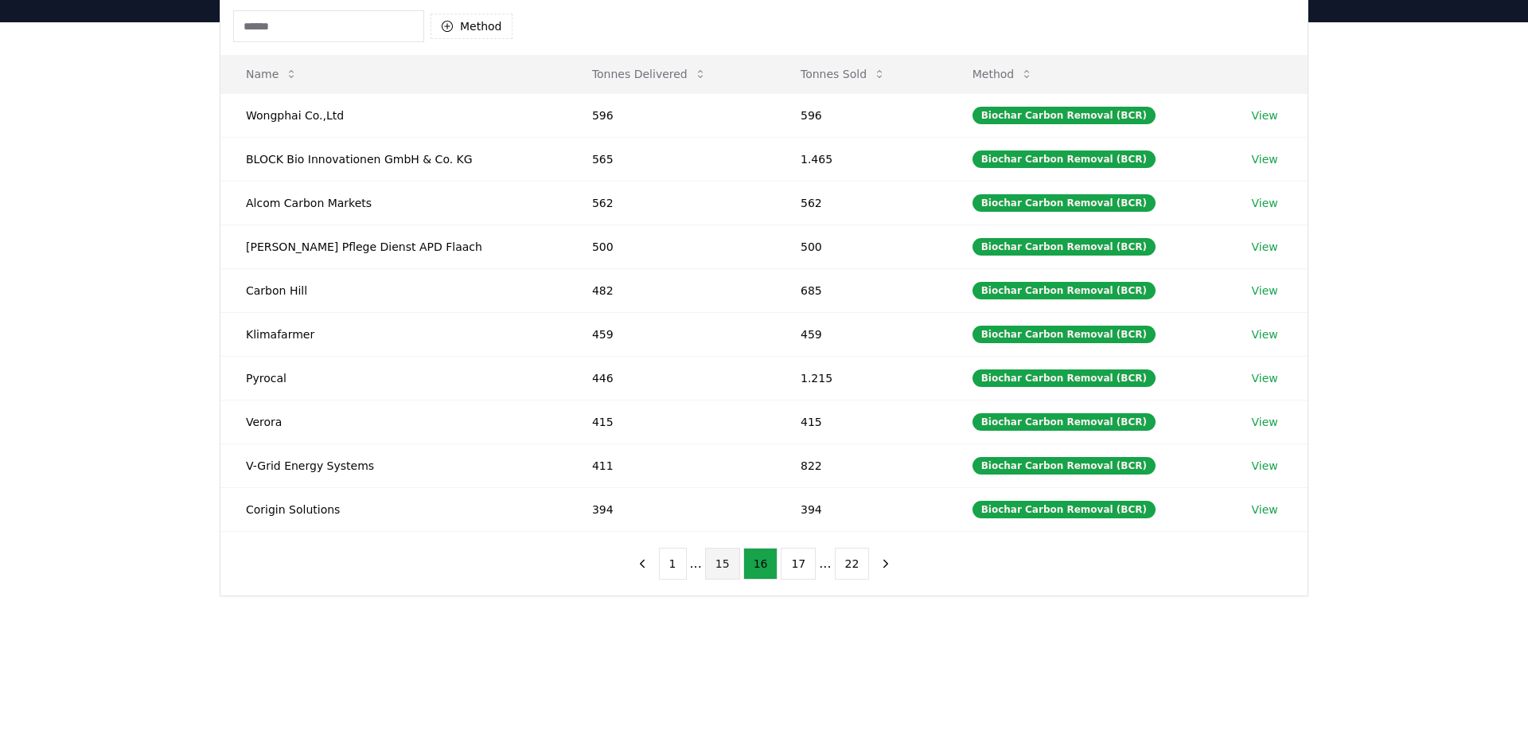
click at [723, 573] on button "15" at bounding box center [722, 564] width 35 height 32
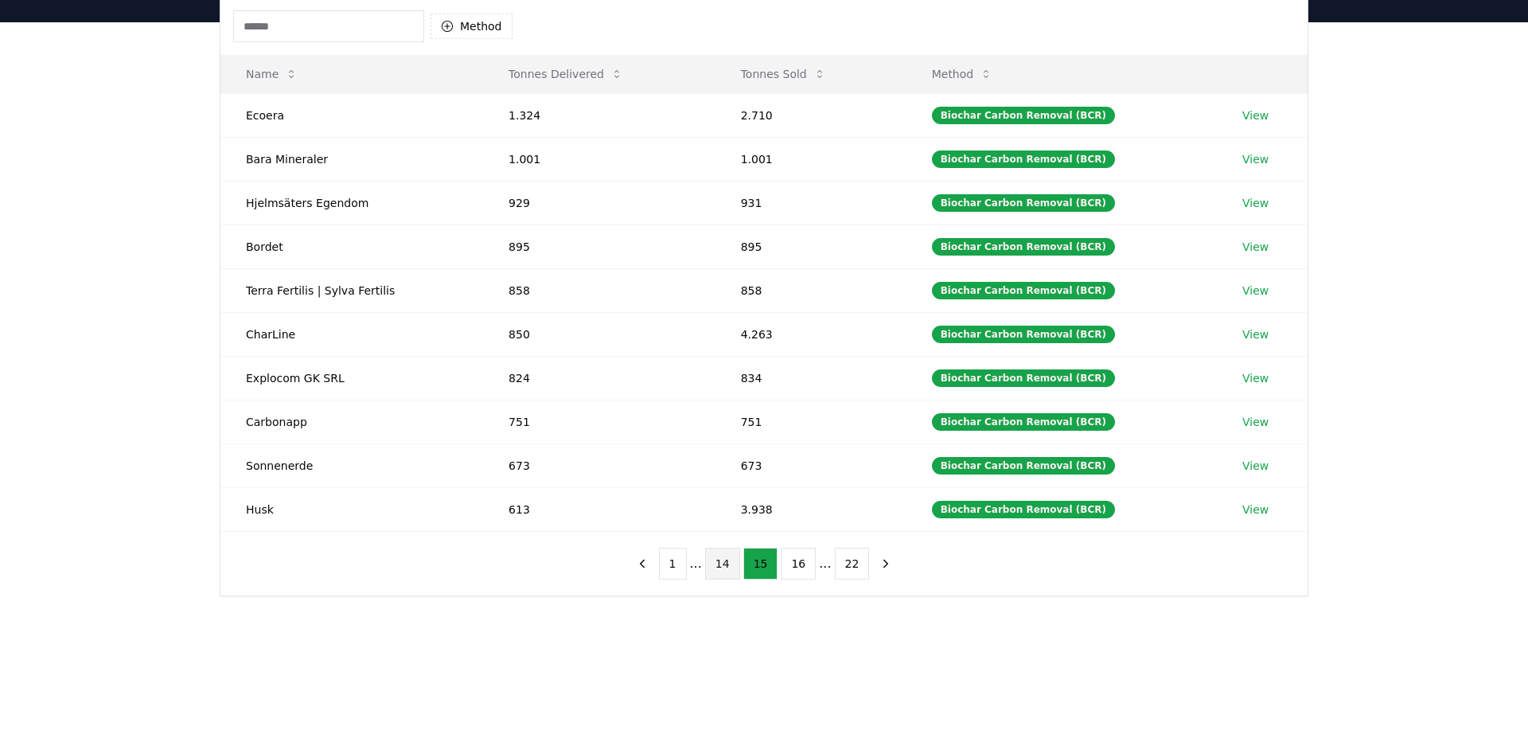
click at [724, 569] on button "14" at bounding box center [722, 564] width 35 height 32
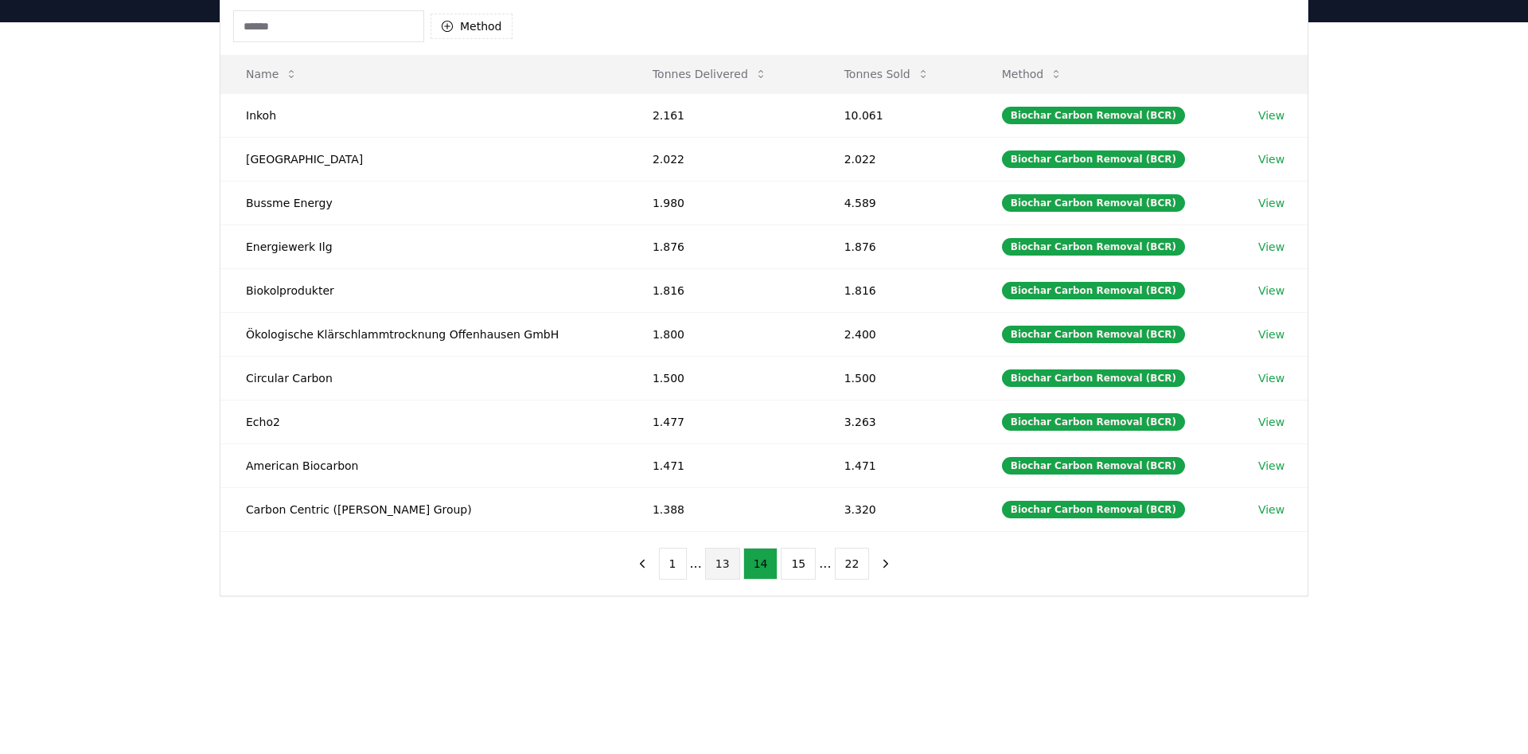
click at [729, 569] on button "13" at bounding box center [722, 564] width 35 height 32
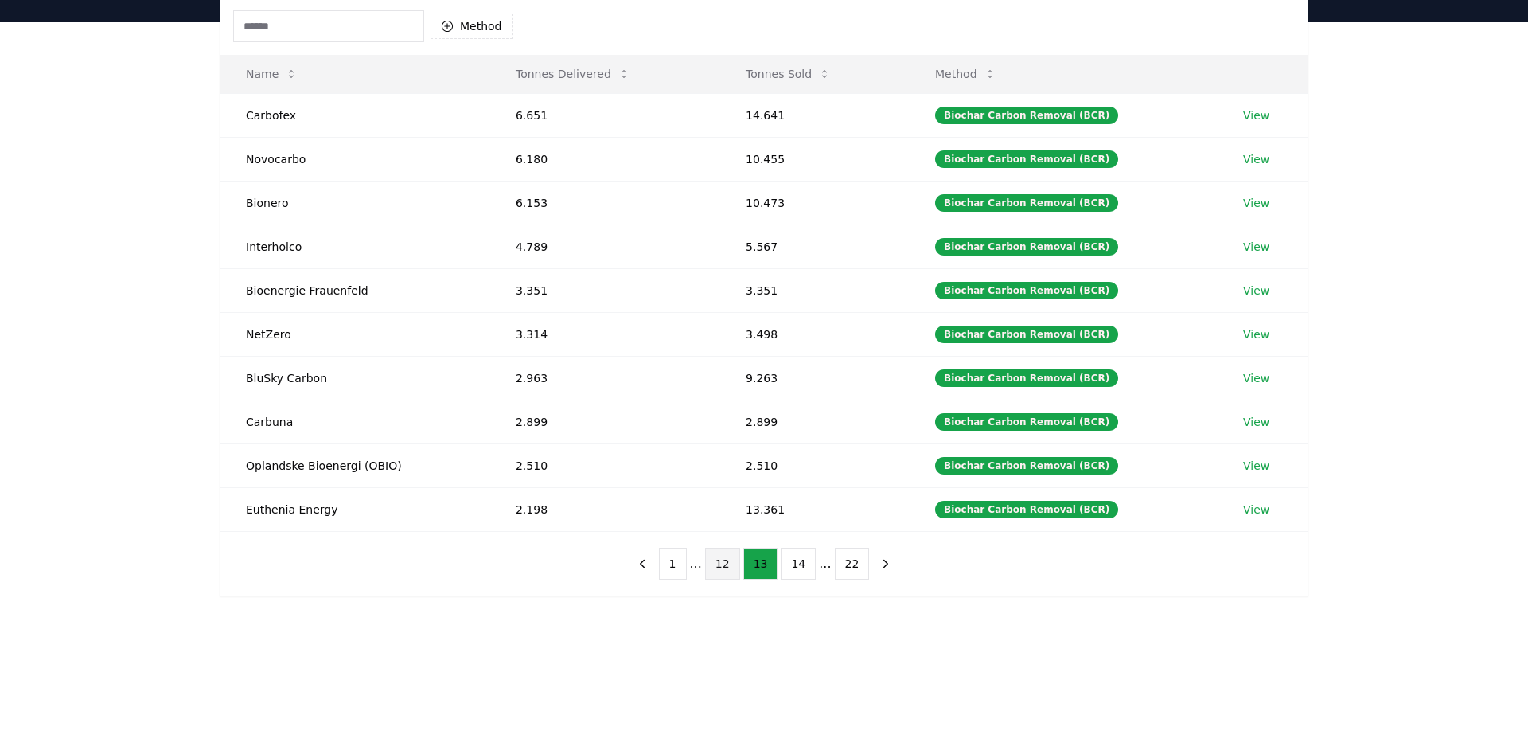
click at [729, 568] on button "12" at bounding box center [722, 564] width 35 height 32
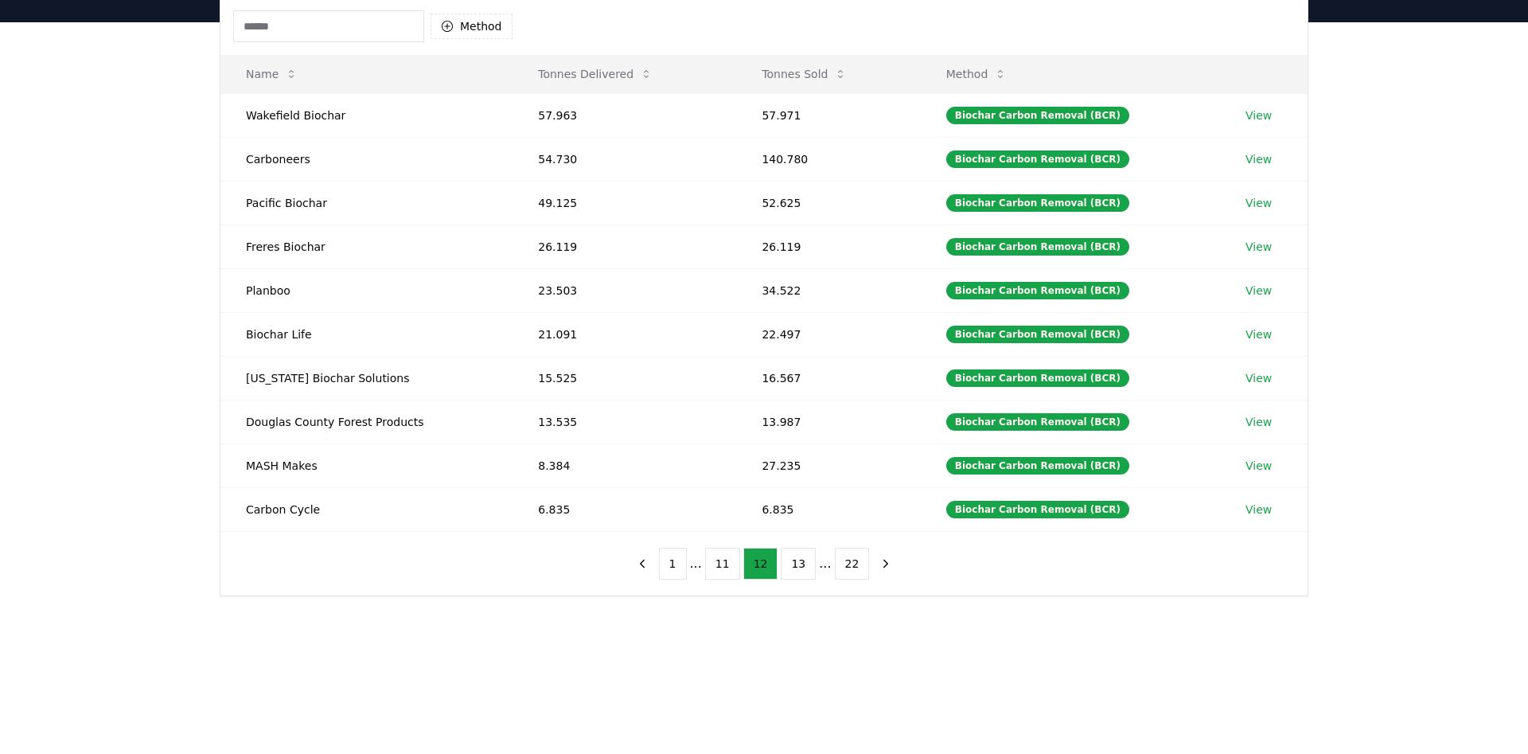
click at [729, 568] on button "11" at bounding box center [722, 564] width 35 height 32
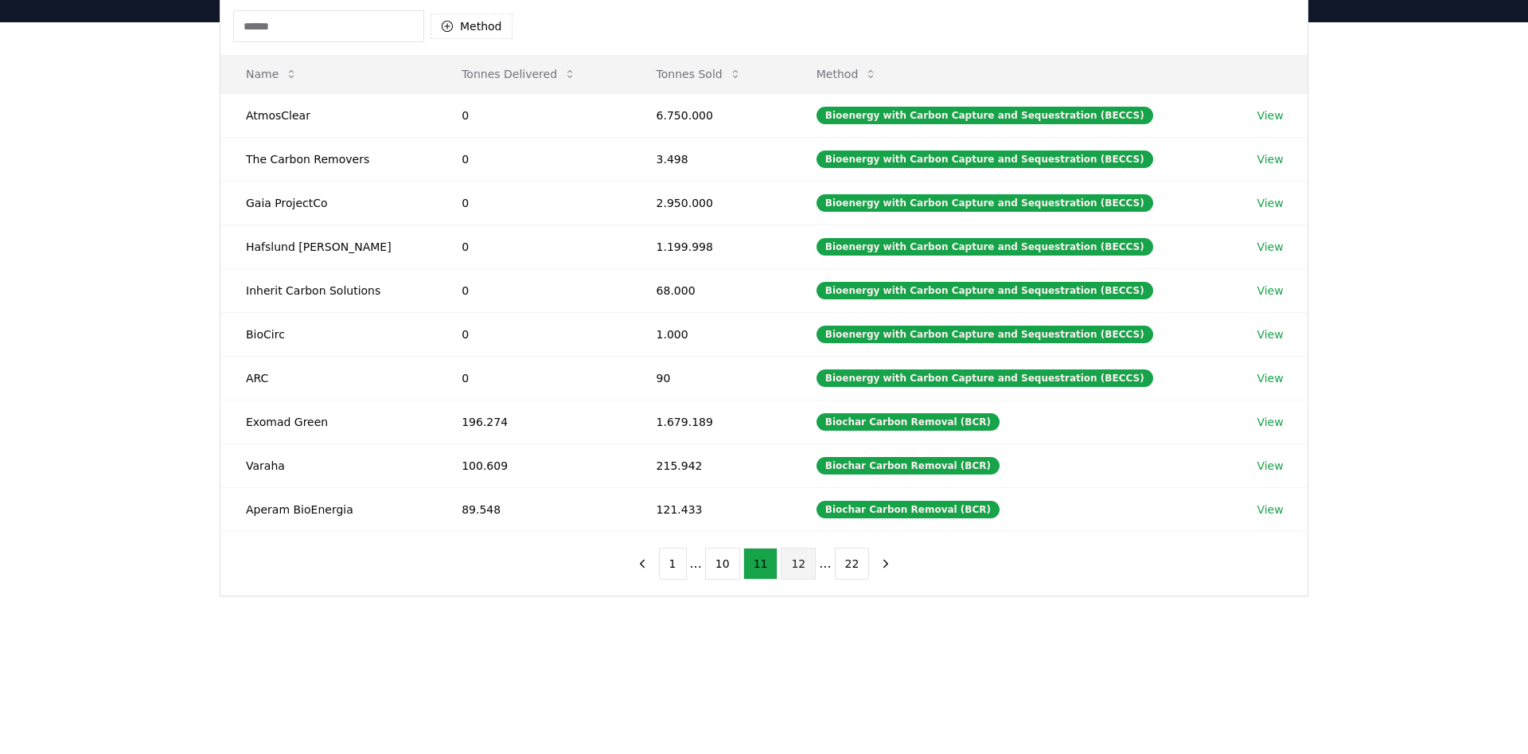
click at [729, 568] on button "10" at bounding box center [722, 564] width 35 height 32
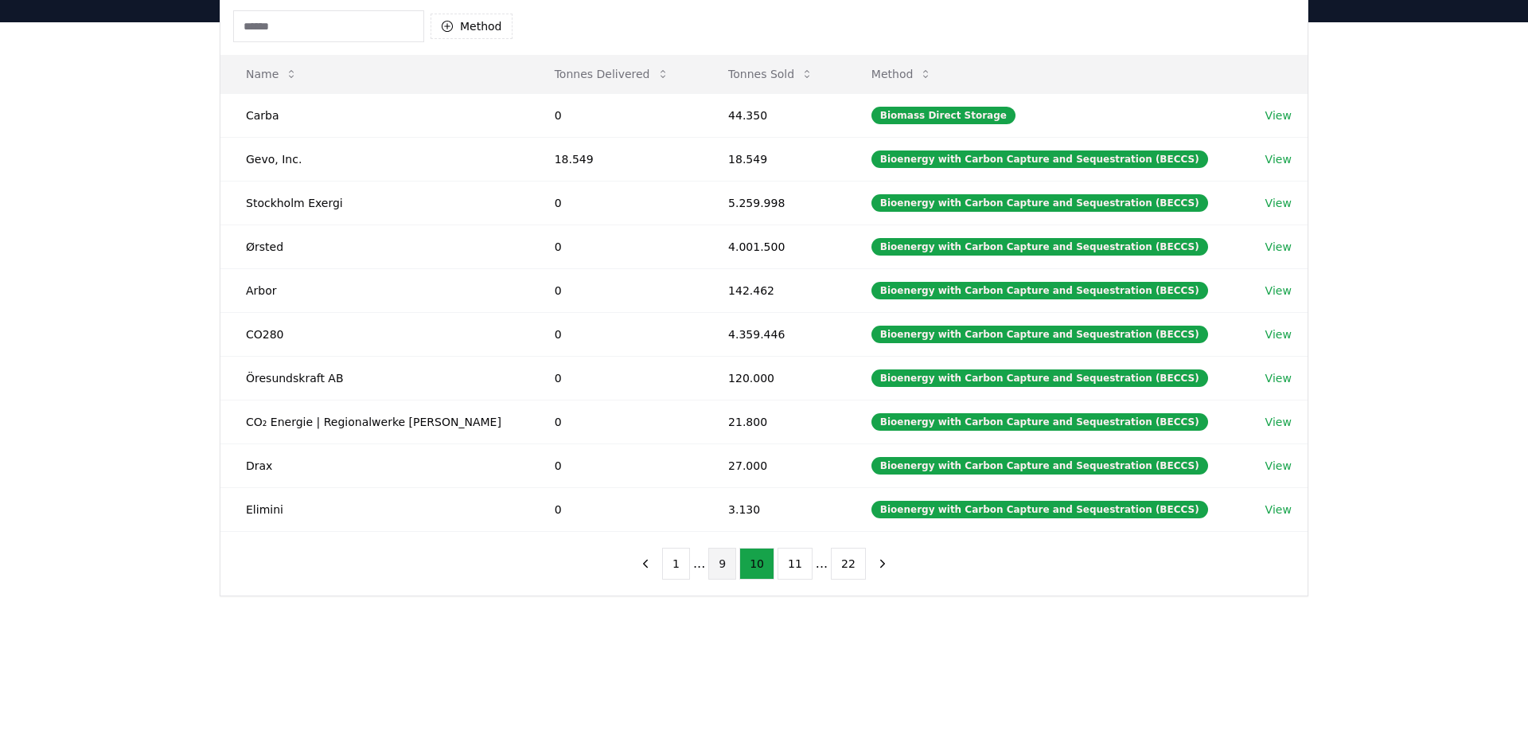
click at [729, 577] on button "9" at bounding box center [722, 564] width 28 height 32
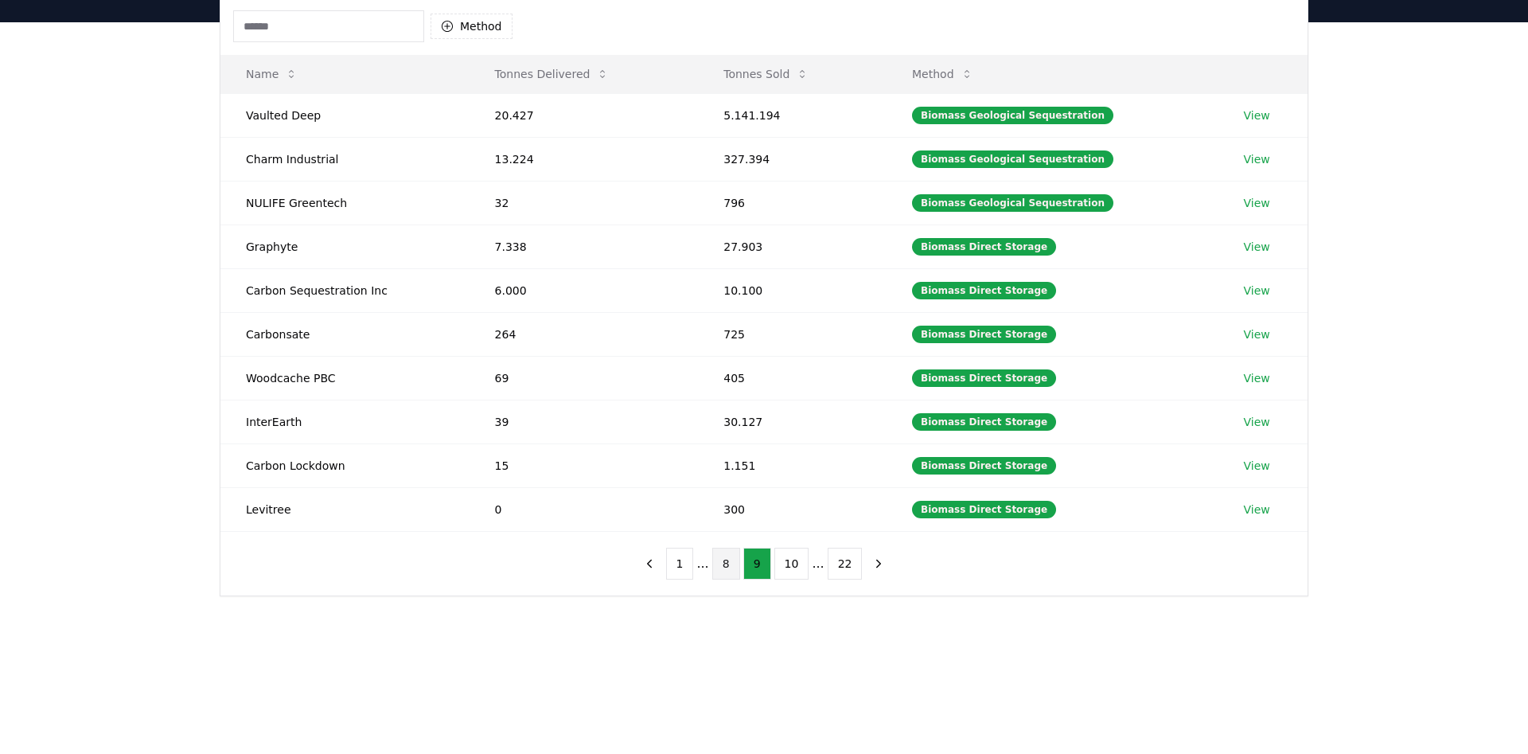
click at [728, 571] on button "8" at bounding box center [726, 564] width 28 height 32
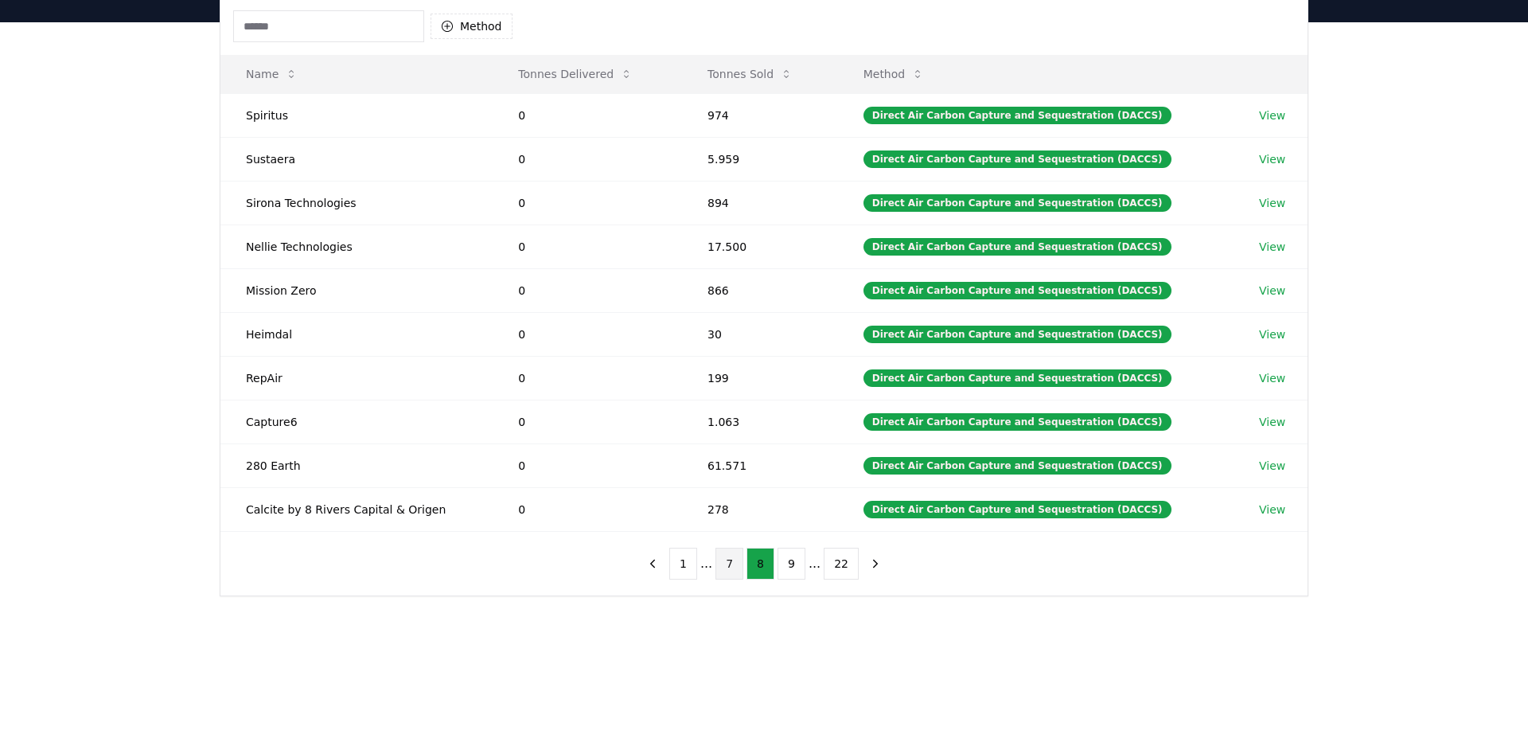
click at [733, 564] on button "7" at bounding box center [730, 564] width 28 height 32
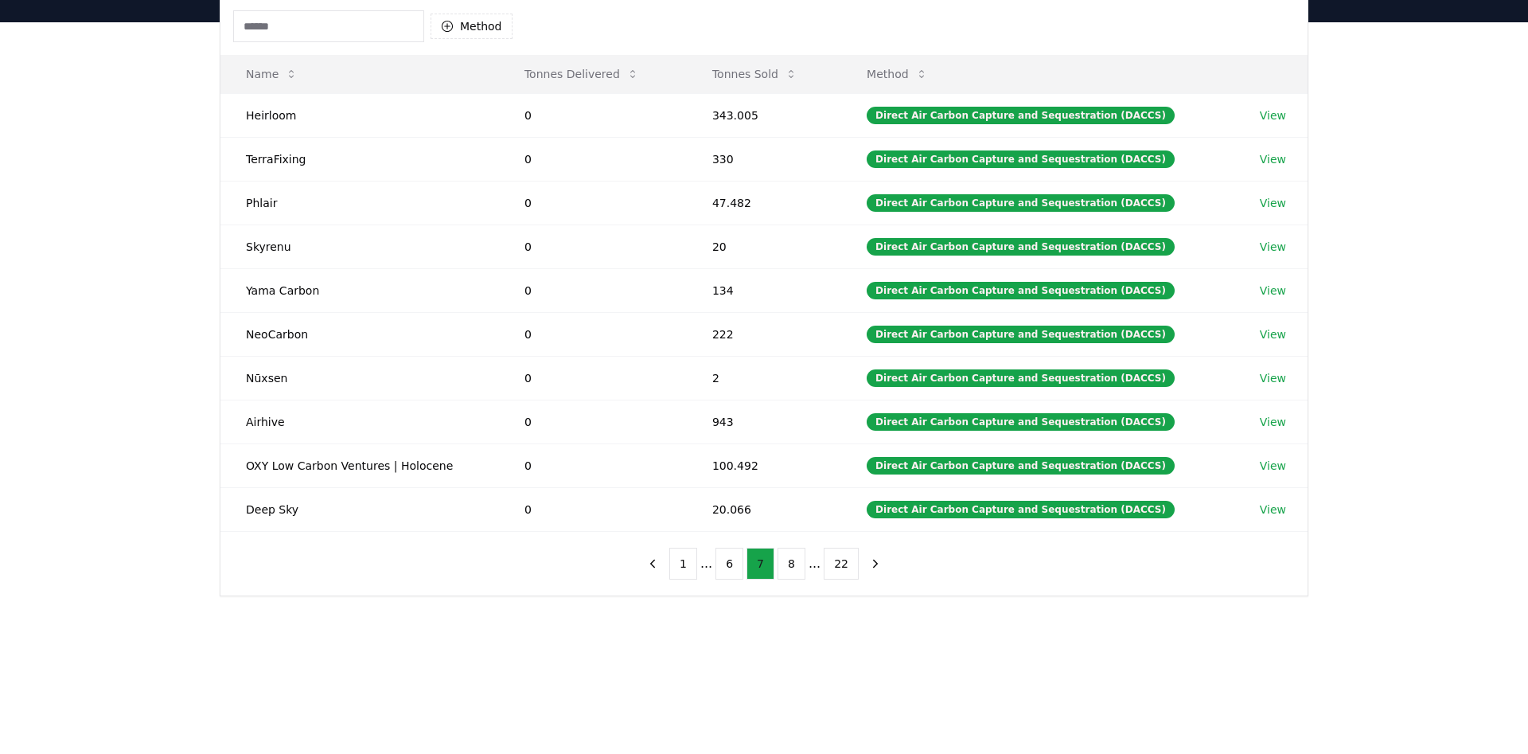
click at [733, 564] on button "6" at bounding box center [730, 564] width 28 height 32
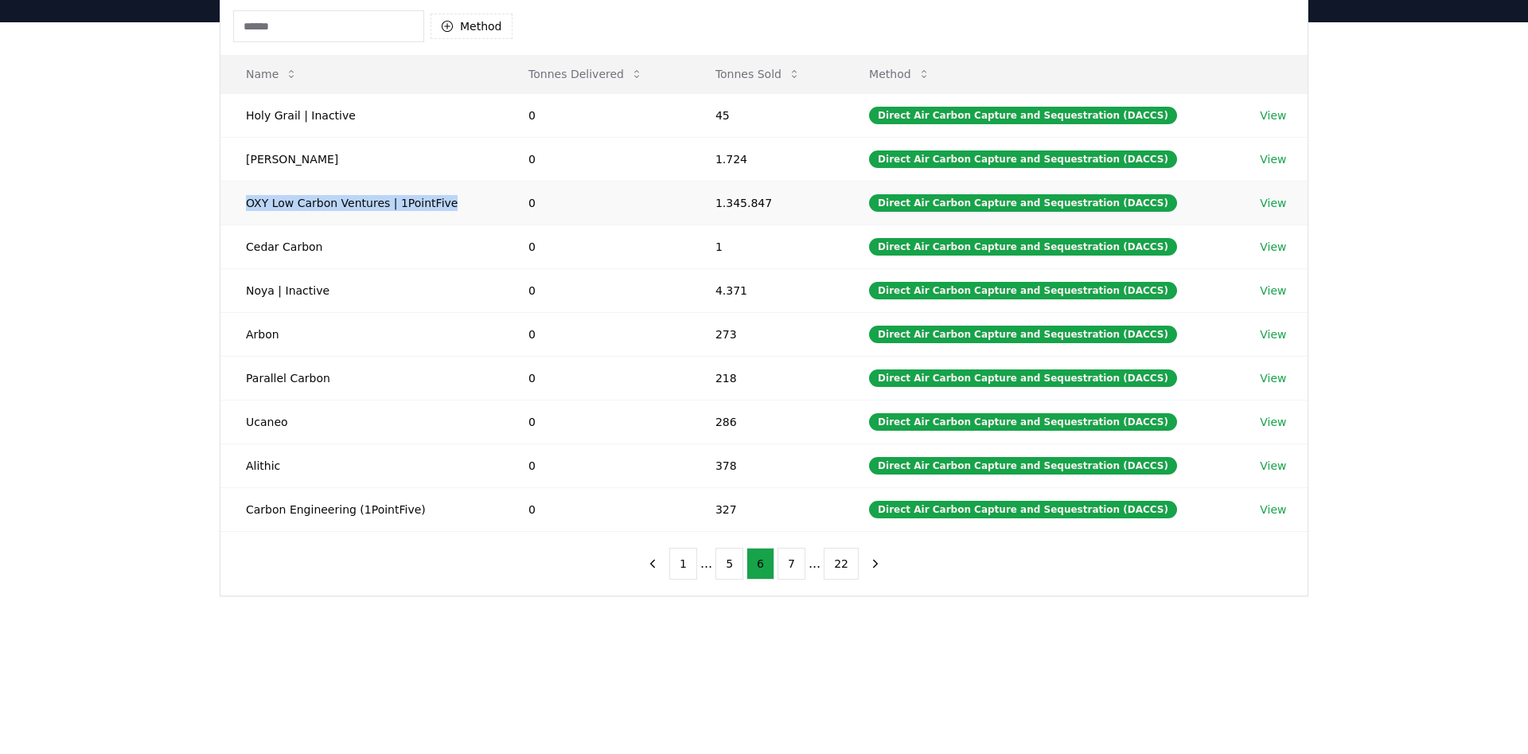
drag, startPoint x: 439, startPoint y: 205, endPoint x: 236, endPoint y: 199, distance: 202.2
click at [236, 199] on td "OXY Low Carbon Ventures | 1PointFive" at bounding box center [361, 203] width 283 height 44
copy td "OXY Low Carbon Ventures | 1PointFive"
click at [724, 563] on button "5" at bounding box center [730, 564] width 28 height 32
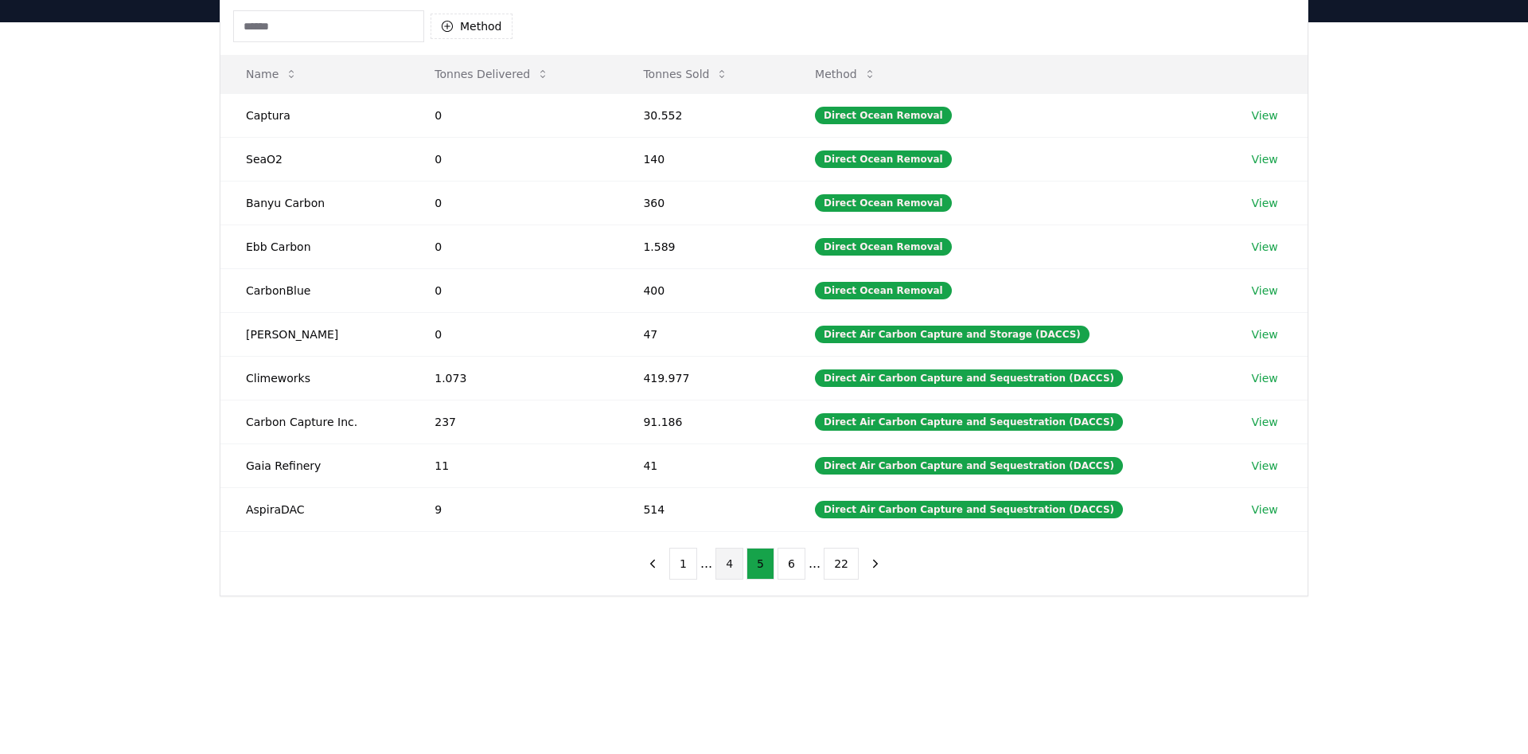
click at [735, 564] on button "4" at bounding box center [730, 564] width 28 height 32
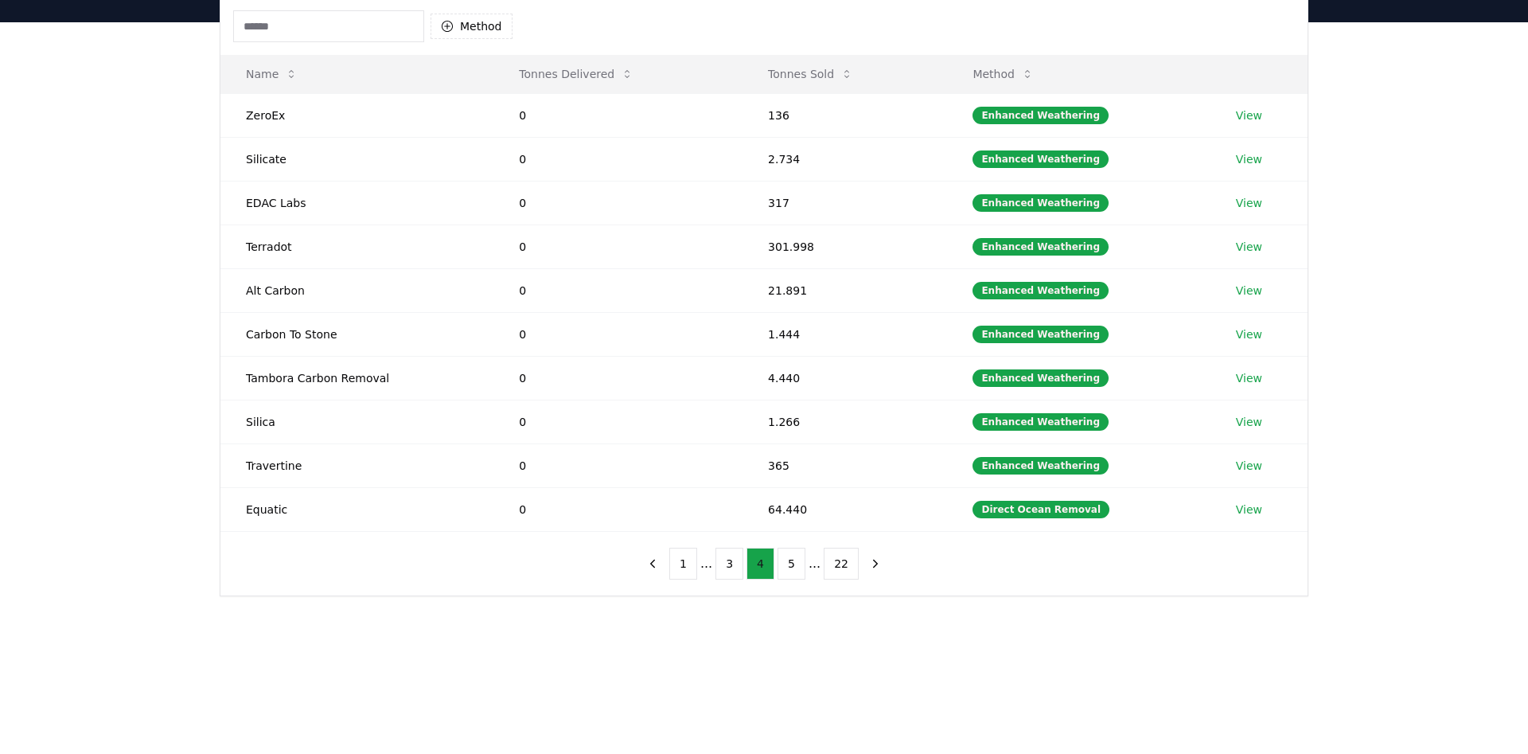
click at [735, 564] on button "3" at bounding box center [730, 564] width 28 height 32
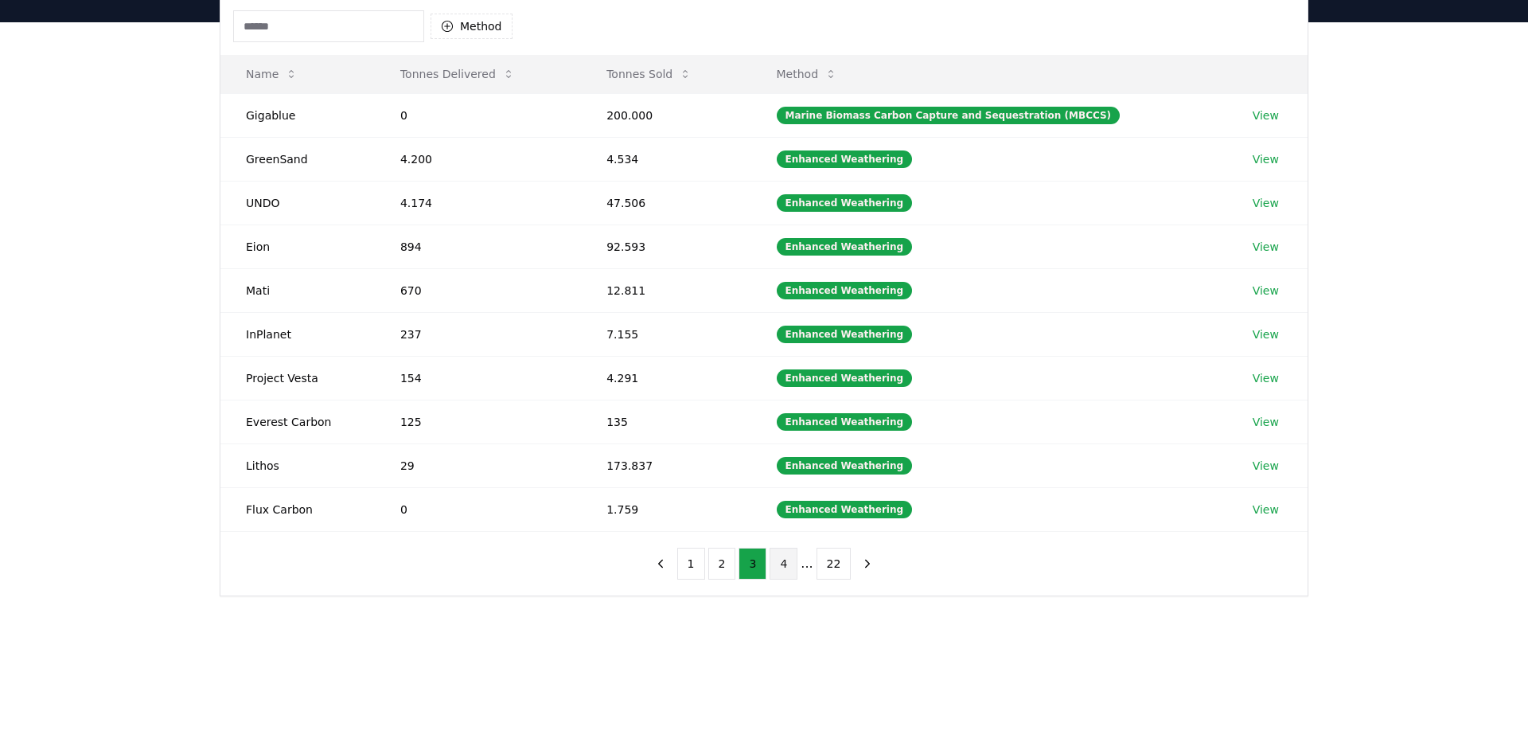
click at [735, 564] on button "2" at bounding box center [722, 564] width 28 height 32
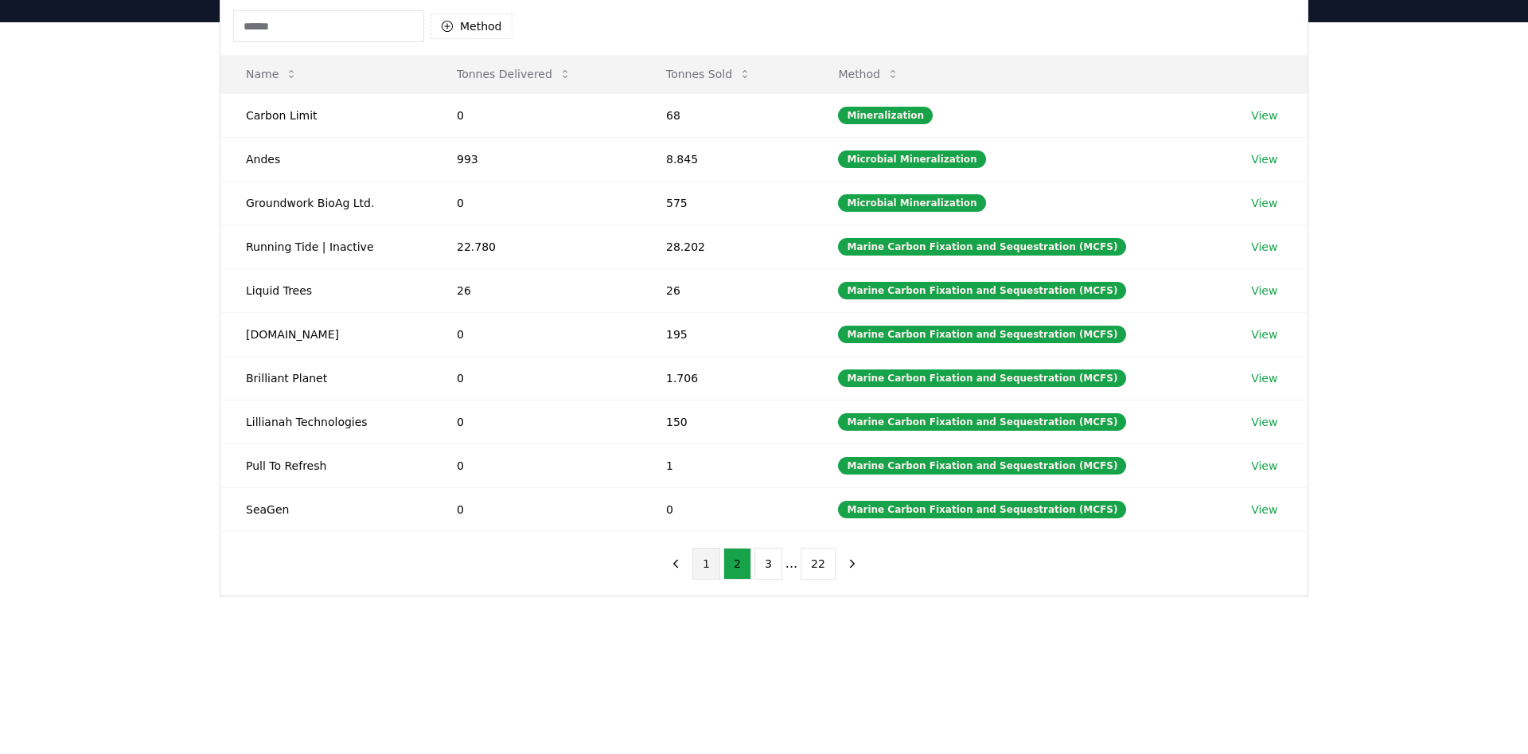
click at [714, 563] on button "1" at bounding box center [706, 564] width 28 height 32
